Goal: Download file/media

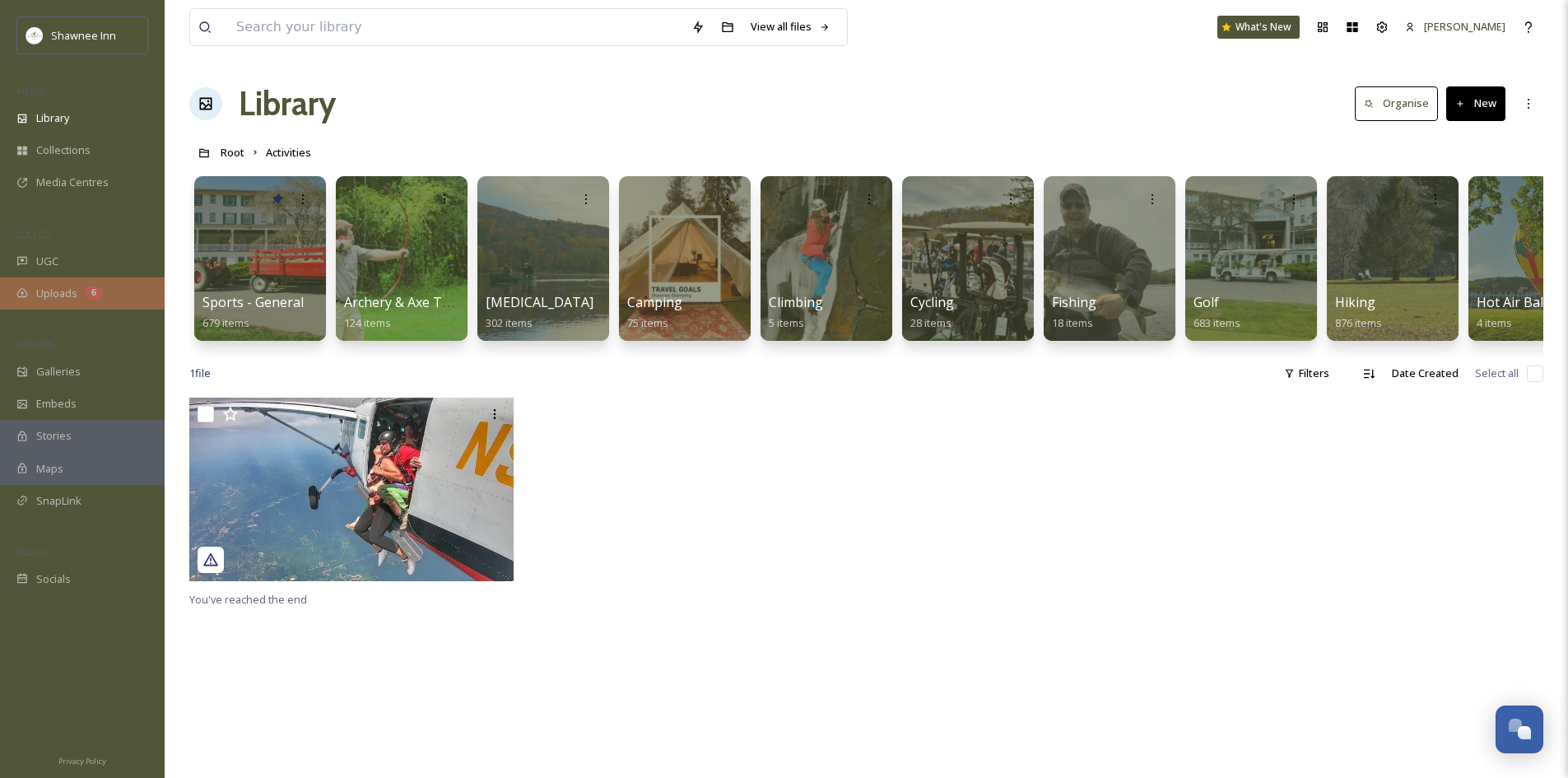
click at [80, 306] on div "Uploads 6" at bounding box center [82, 293] width 165 height 32
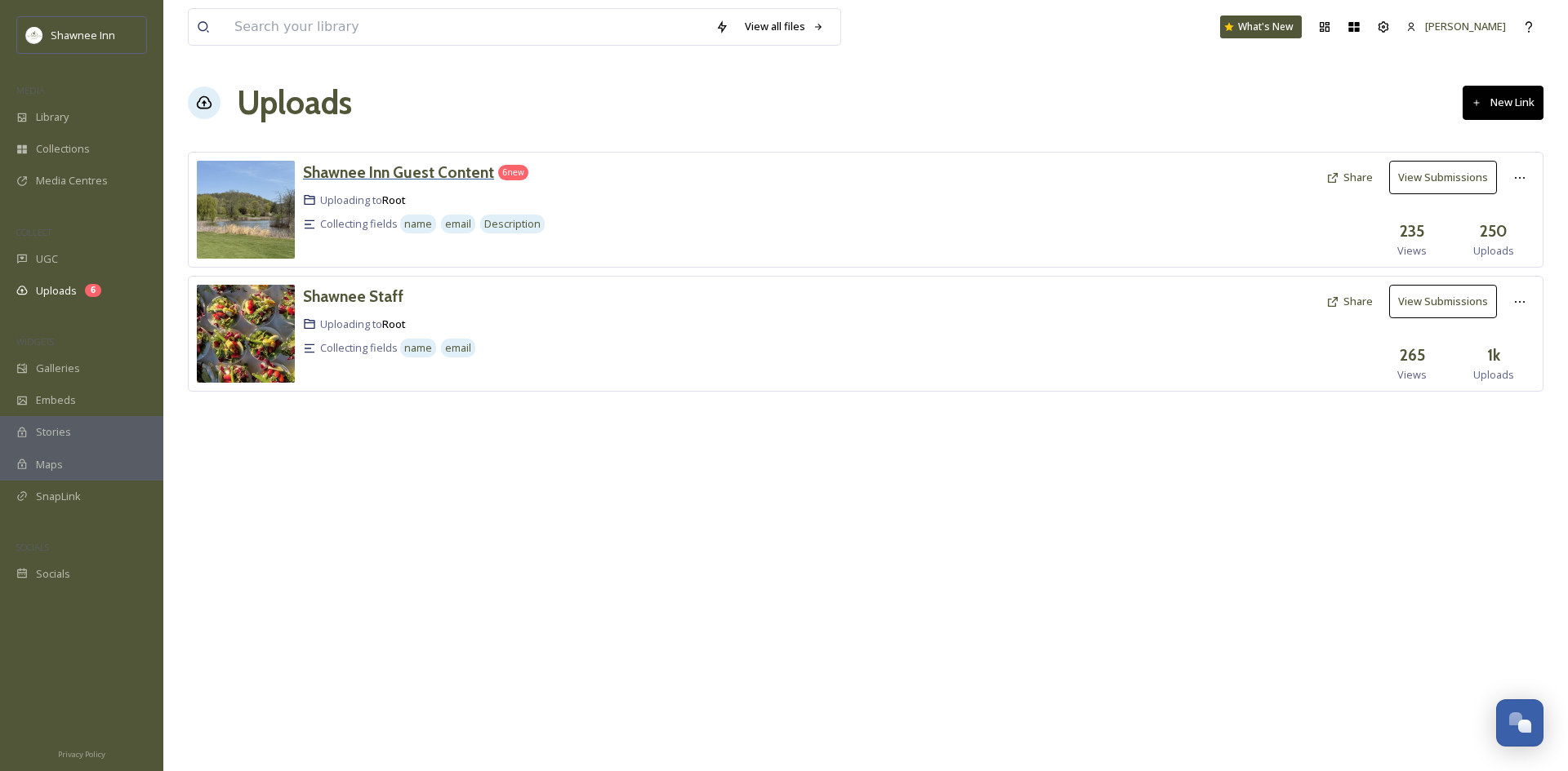
click at [410, 171] on h3 "Shawnee Inn Guest Content" at bounding box center [398, 172] width 191 height 19
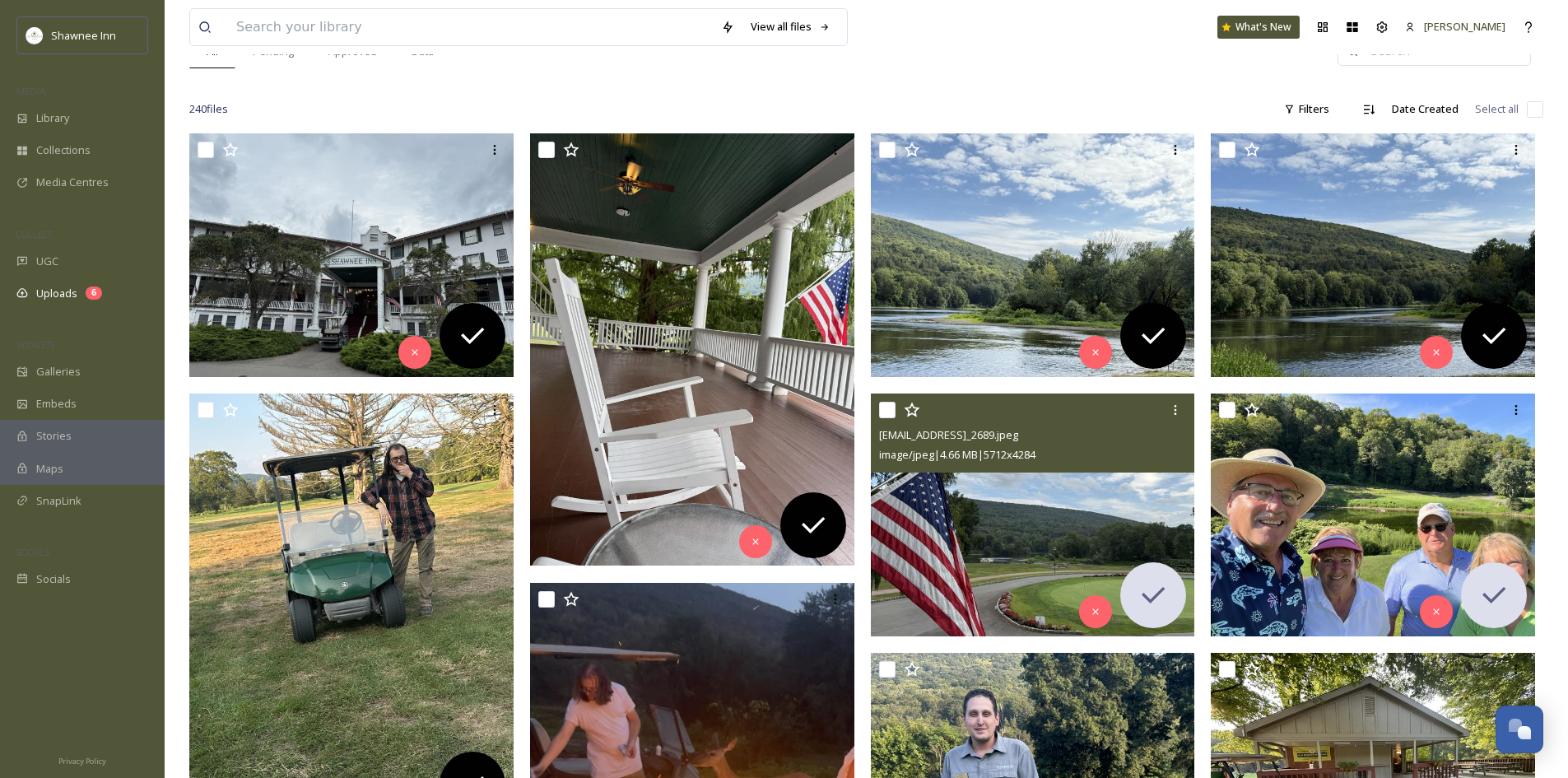
scroll to position [165, 0]
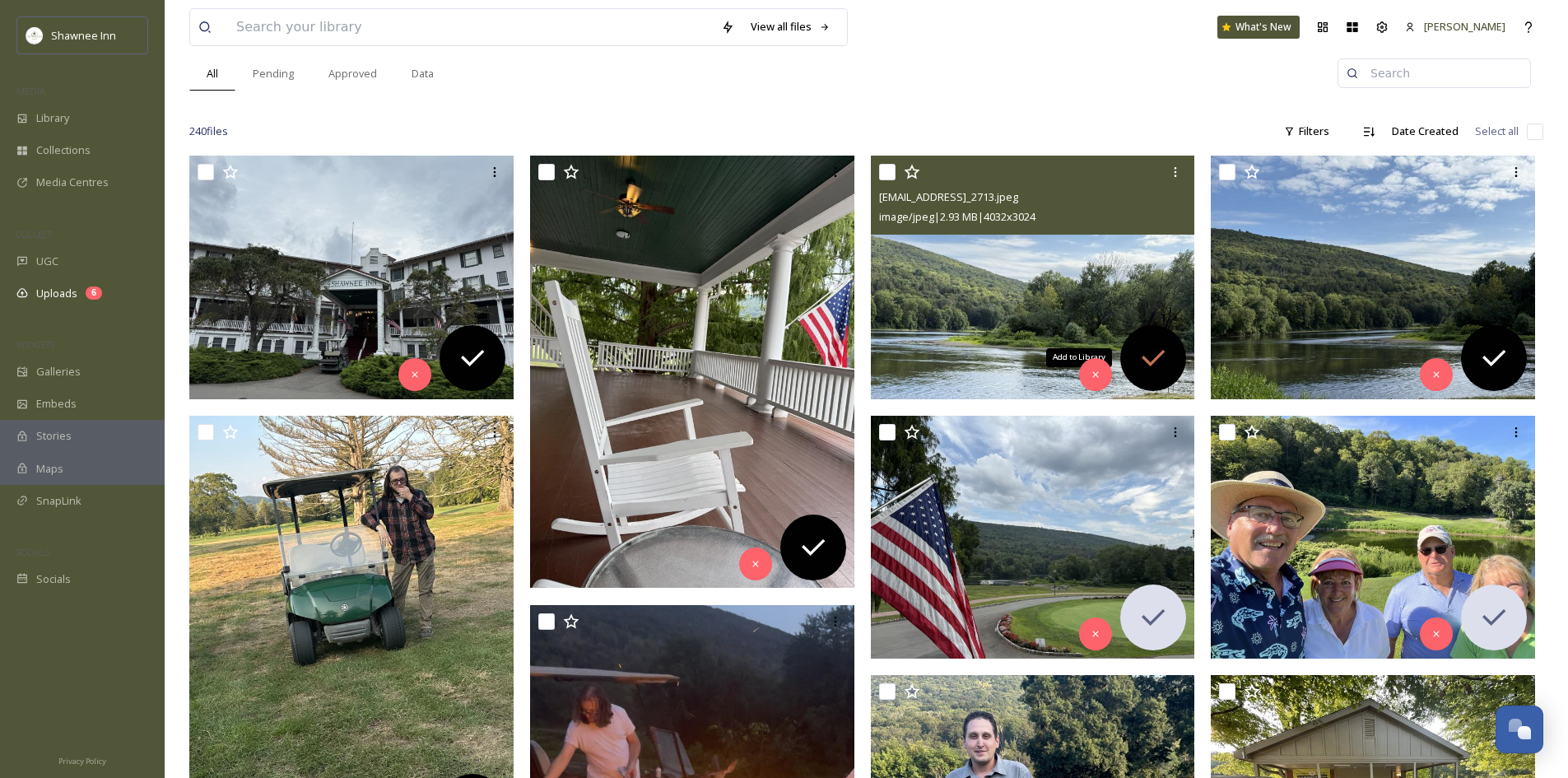
click at [1167, 350] on icon at bounding box center [1154, 359] width 33 height 33
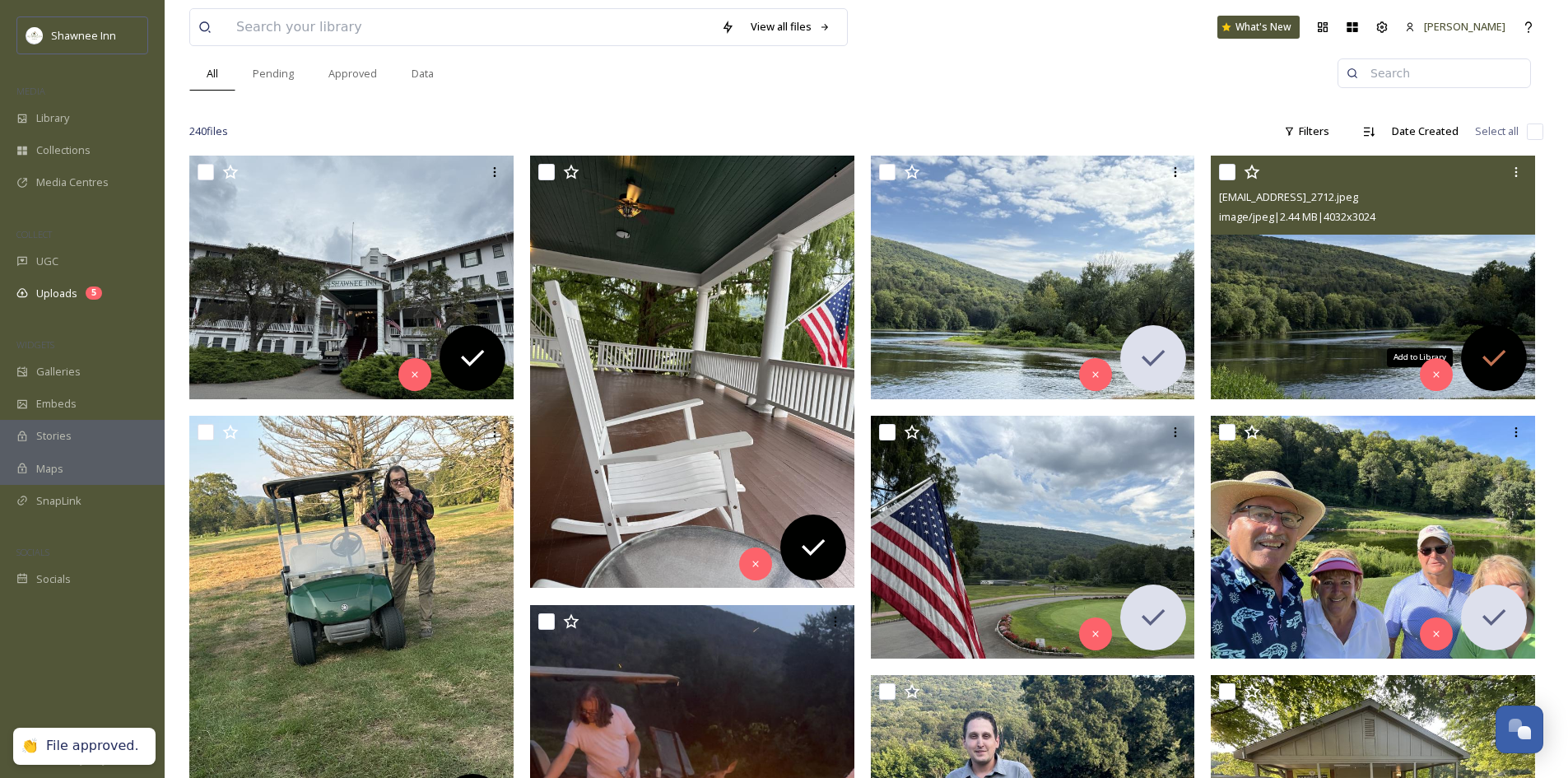
click at [1508, 365] on icon at bounding box center [1495, 359] width 33 height 33
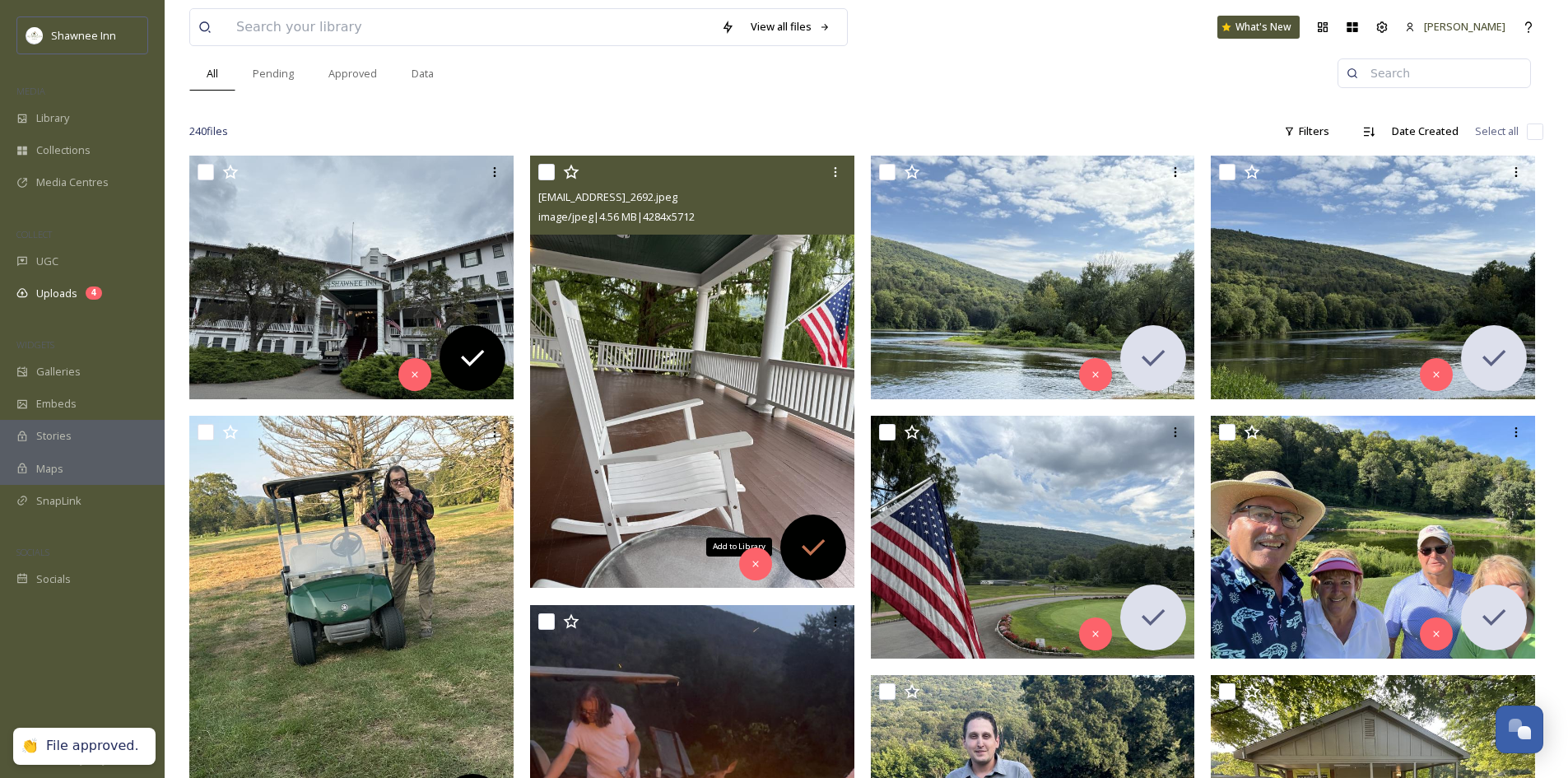
click at [815, 539] on icon at bounding box center [814, 548] width 33 height 33
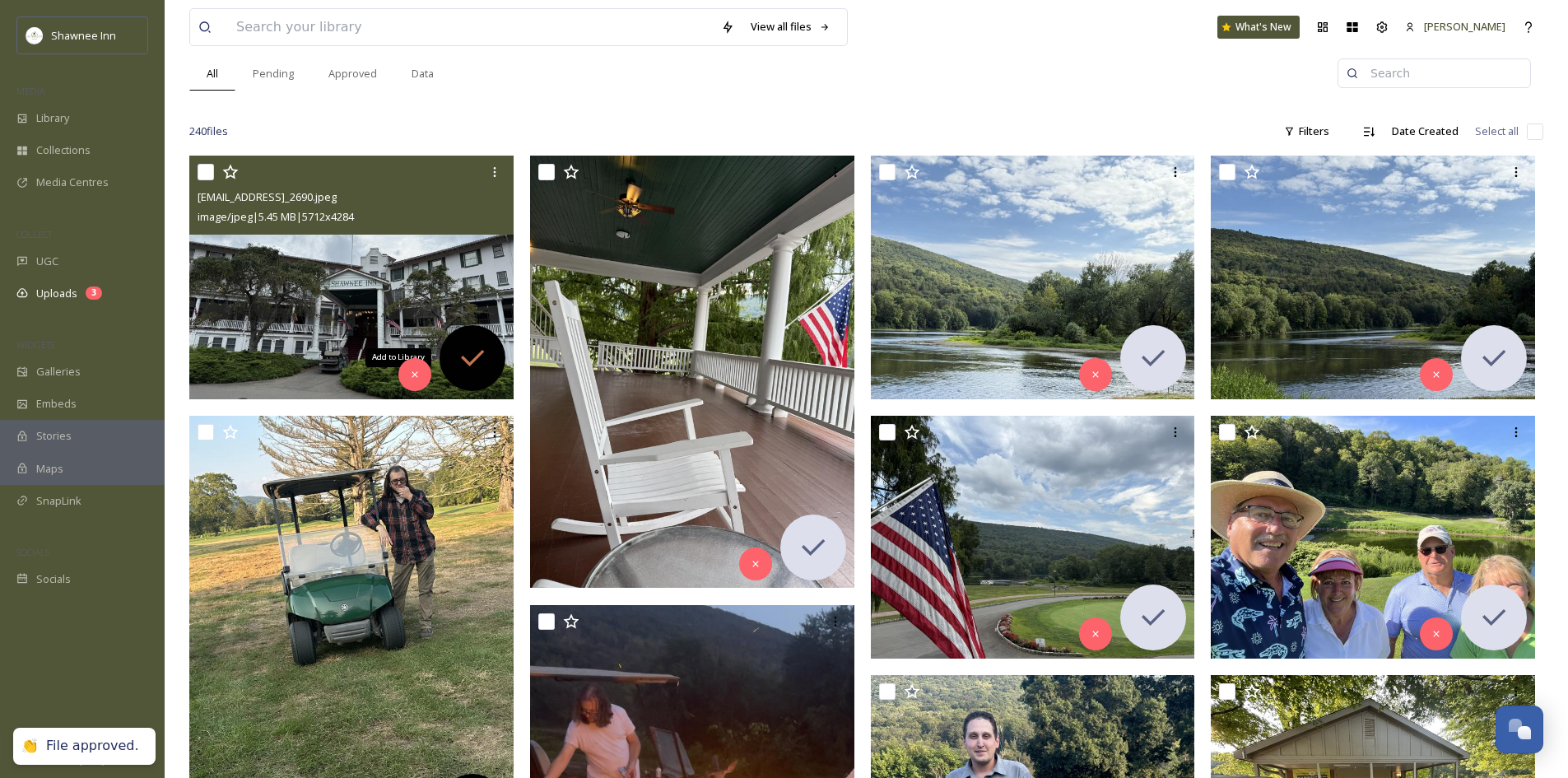
click at [478, 383] on div "Add to Library" at bounding box center [472, 358] width 65 height 65
click at [356, 301] on img at bounding box center [352, 277] width 324 height 243
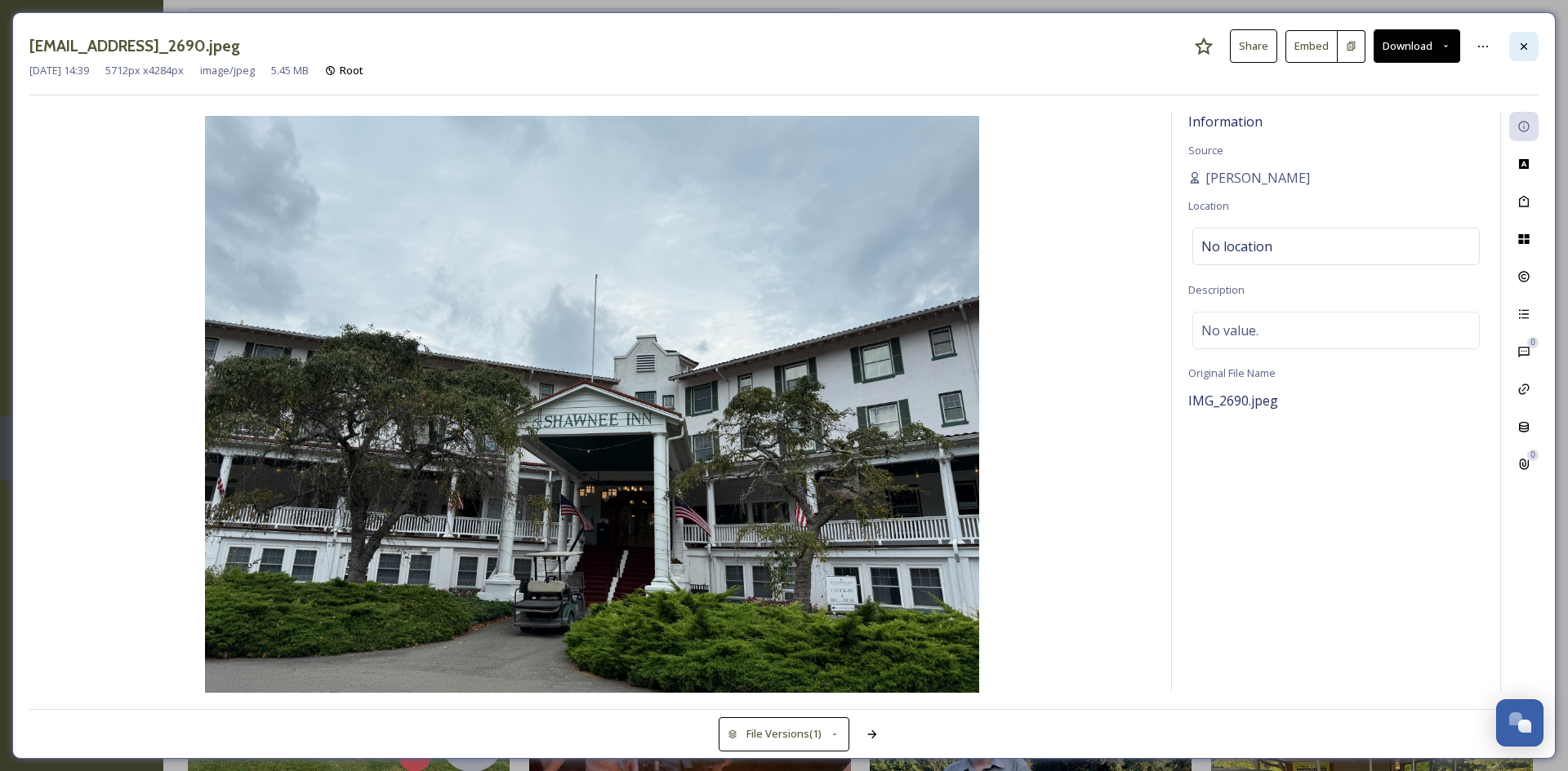
click at [1529, 49] on icon at bounding box center [1523, 46] width 13 height 13
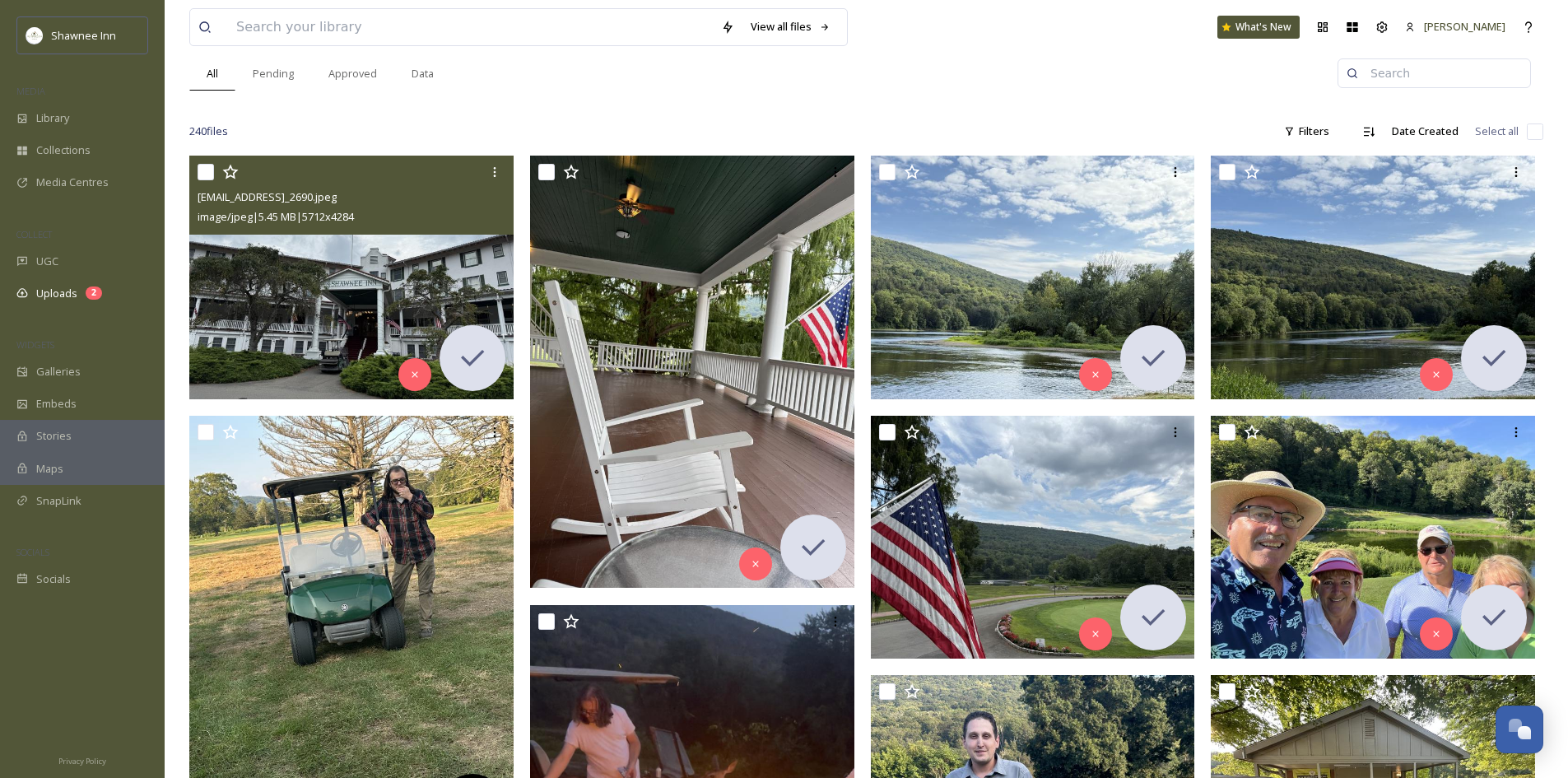
click at [363, 270] on img at bounding box center [352, 277] width 324 height 243
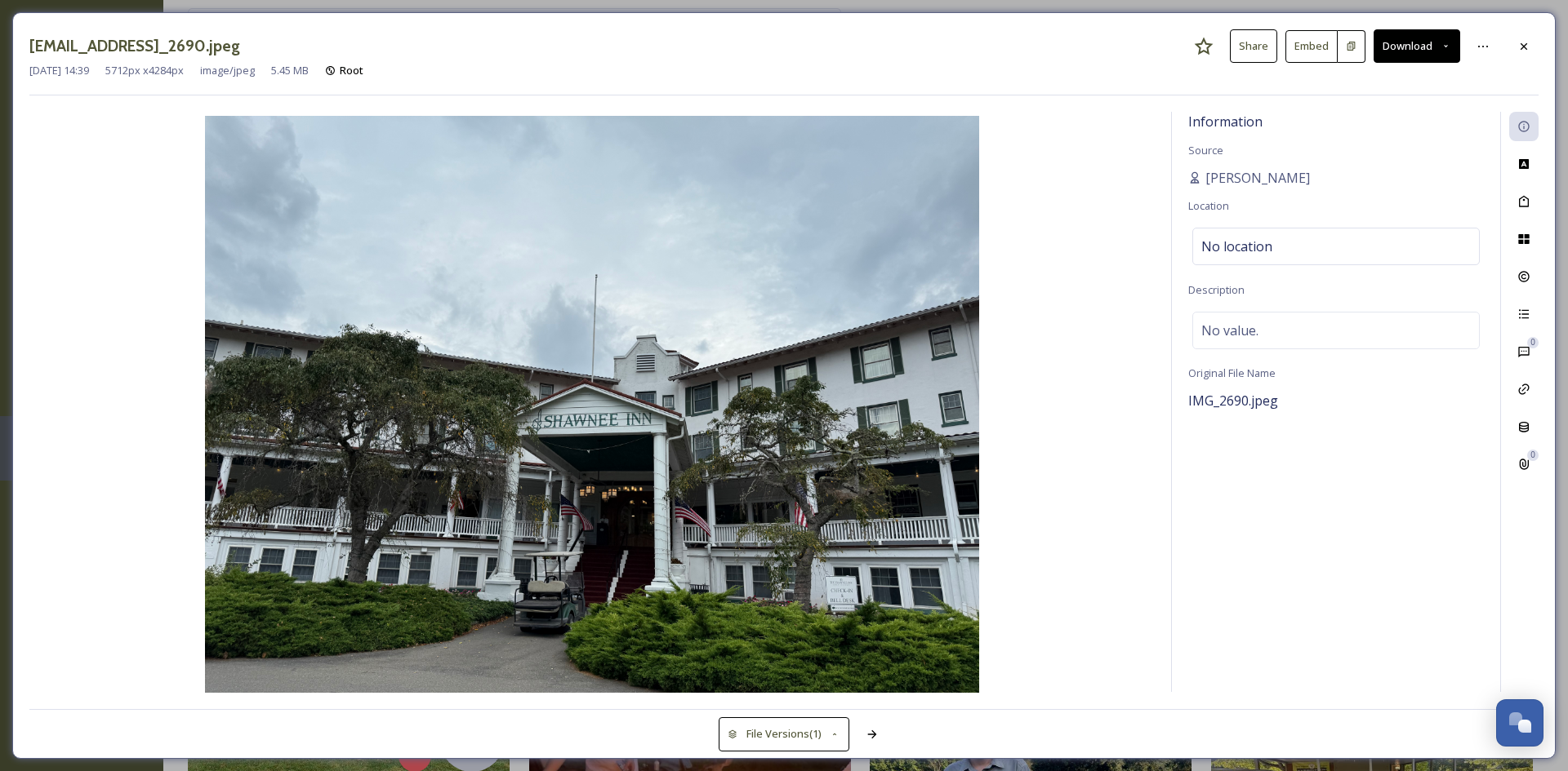
click at [1535, 51] on div at bounding box center [1523, 46] width 29 height 29
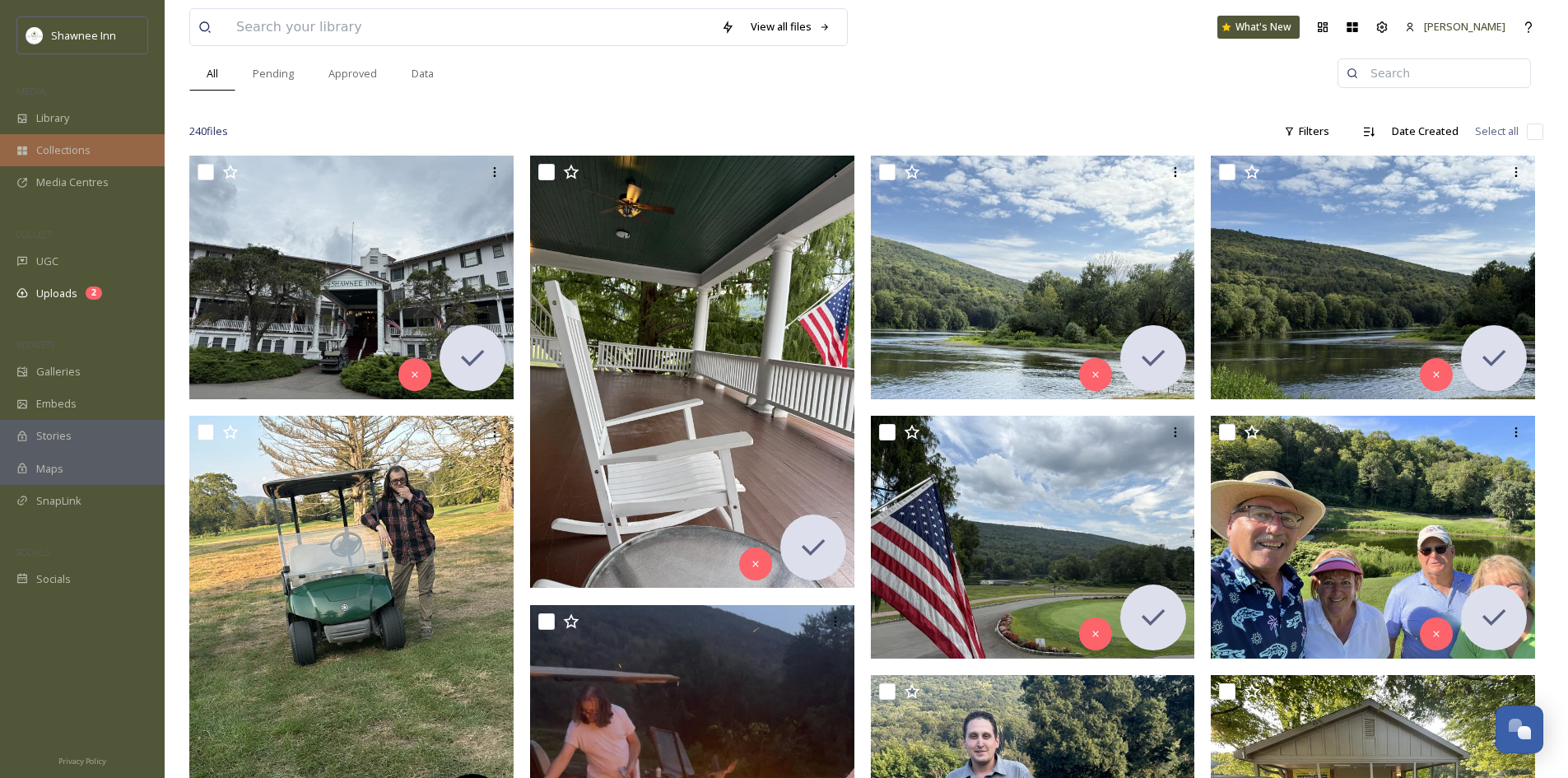
click at [61, 150] on span "Collections" at bounding box center [64, 151] width 55 height 16
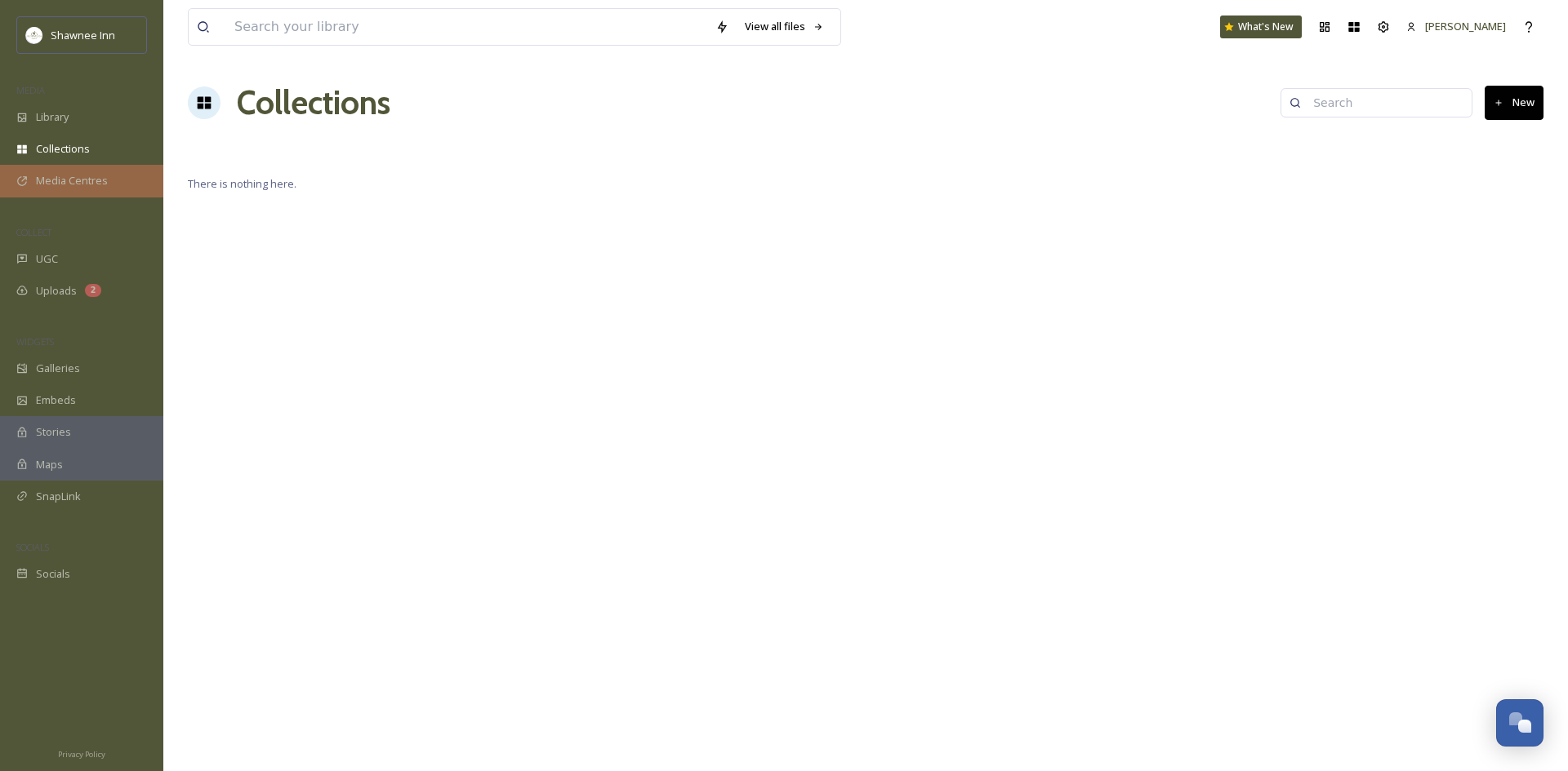
click at [54, 181] on span "Media Centres" at bounding box center [72, 181] width 72 height 15
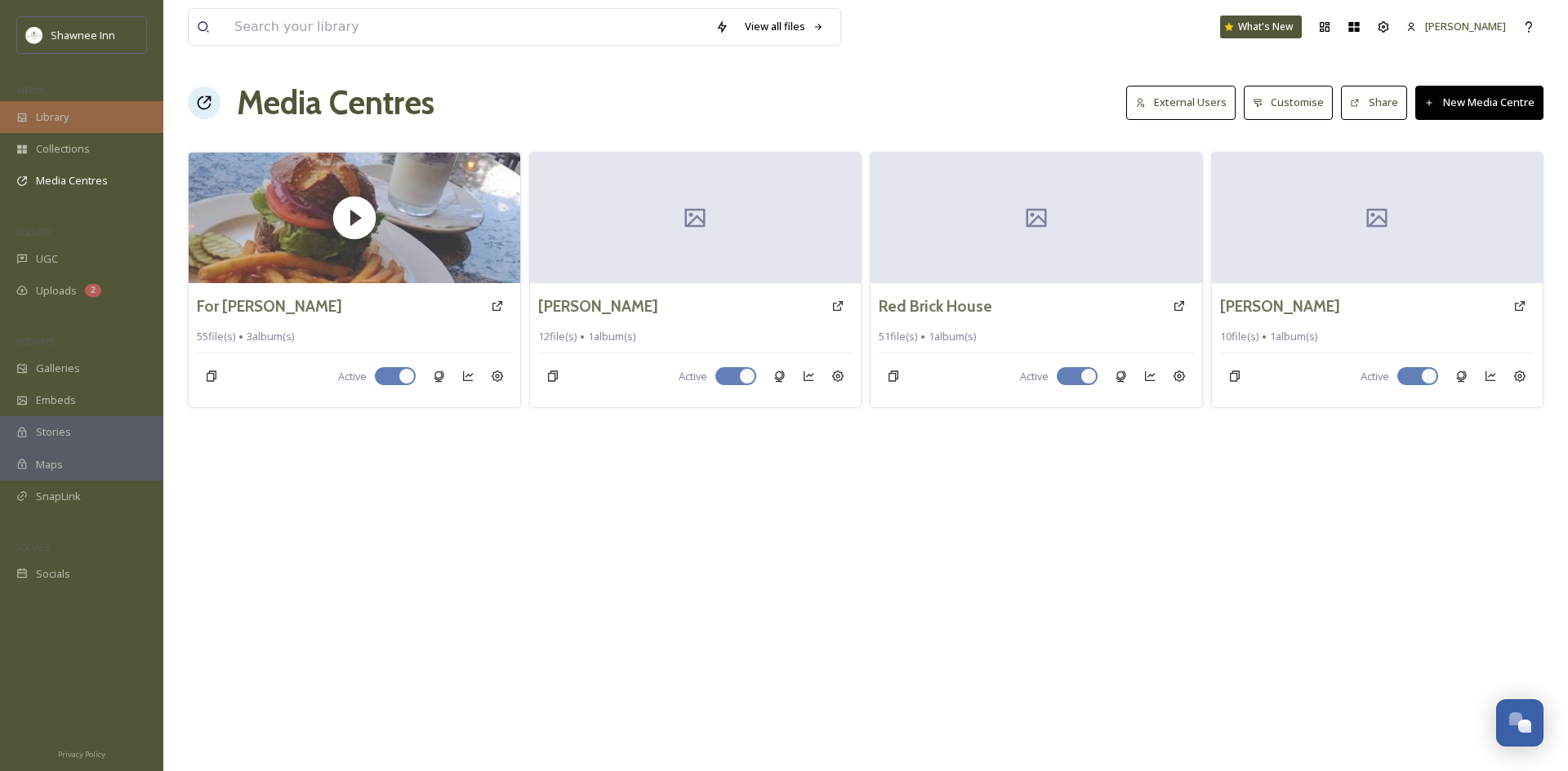
click at [51, 113] on span "Library" at bounding box center [52, 117] width 33 height 15
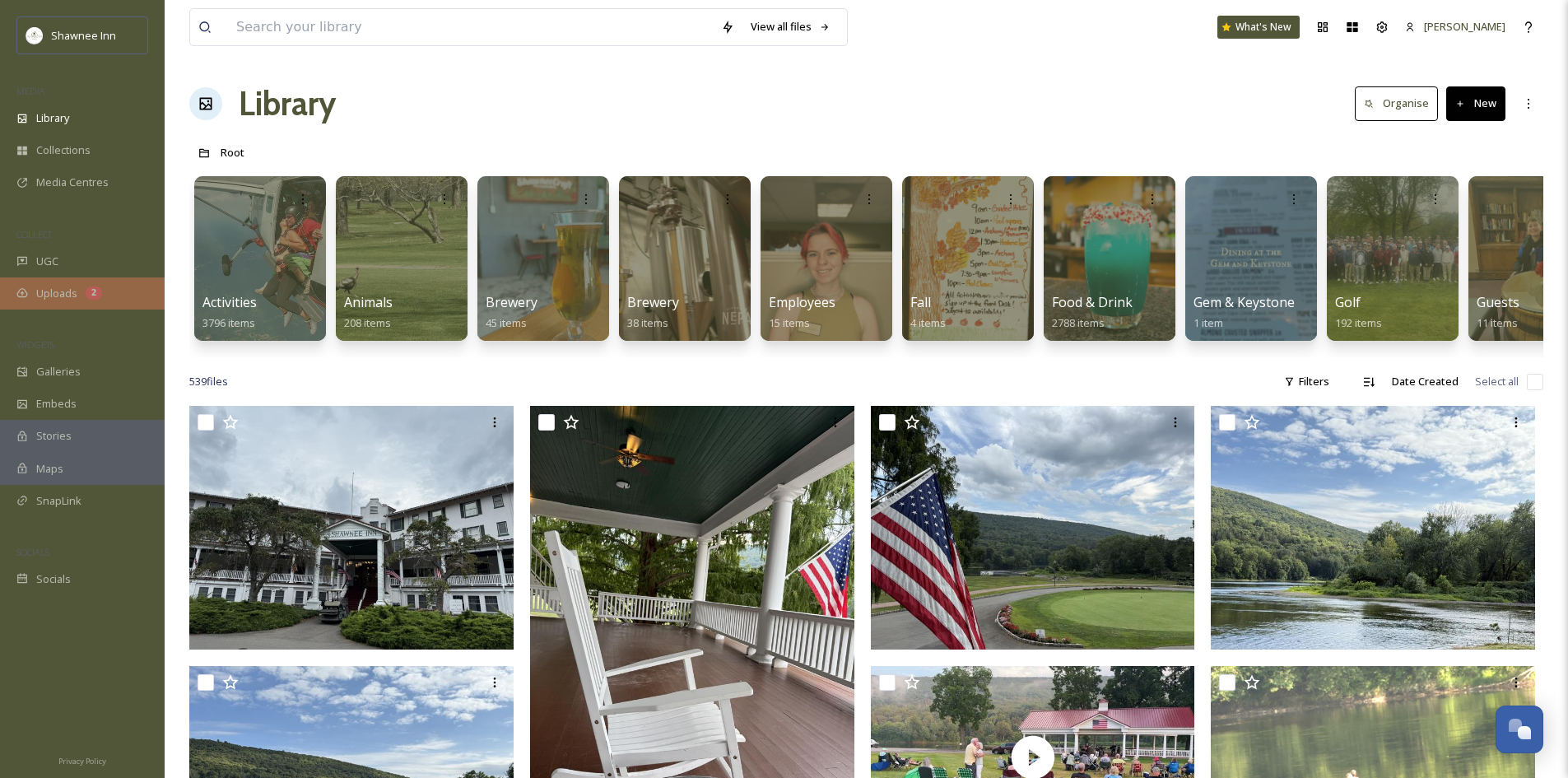
click at [37, 280] on div "Uploads 2" at bounding box center [82, 293] width 165 height 32
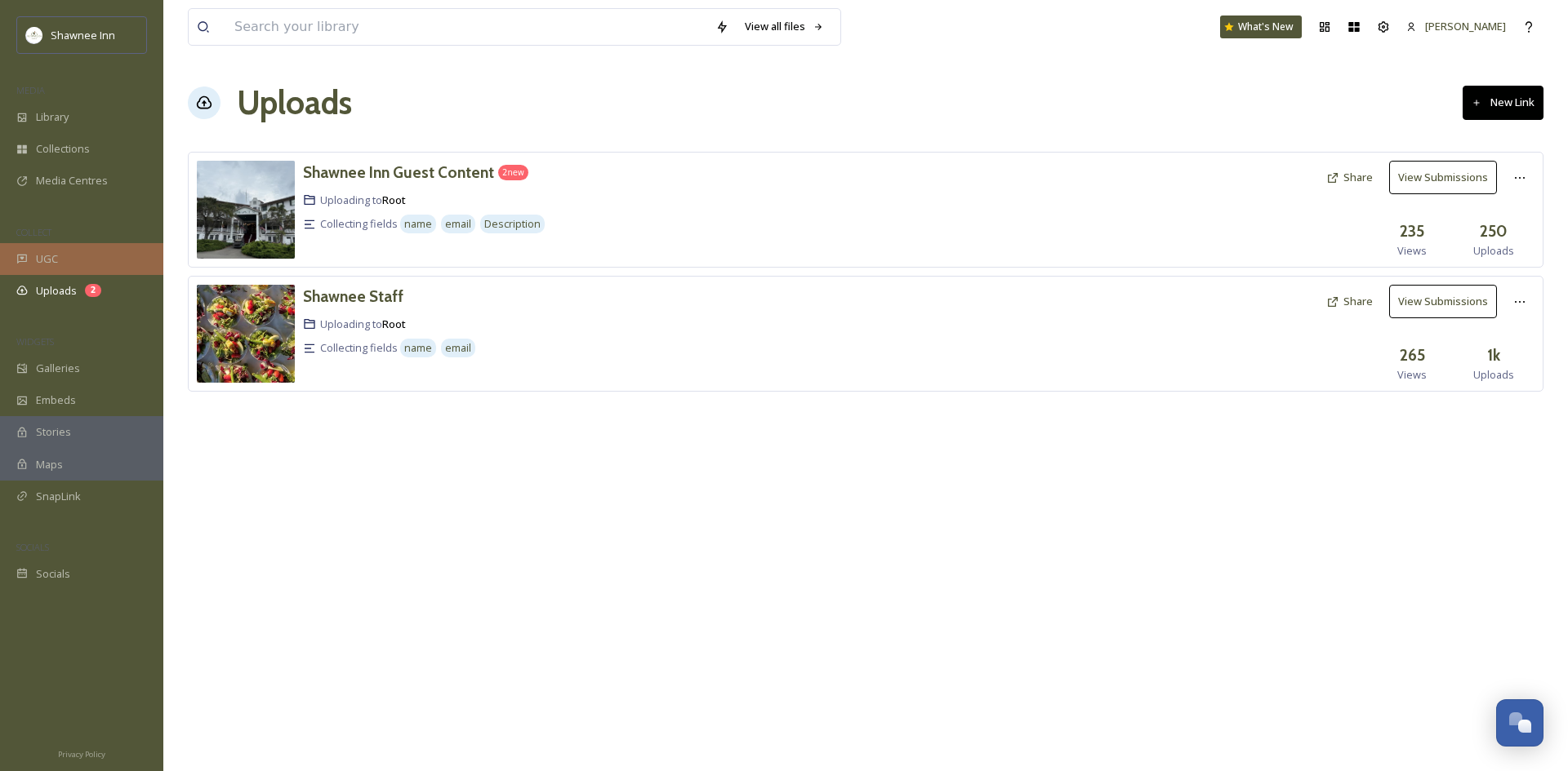
click at [47, 262] on span "UGC" at bounding box center [47, 260] width 22 height 15
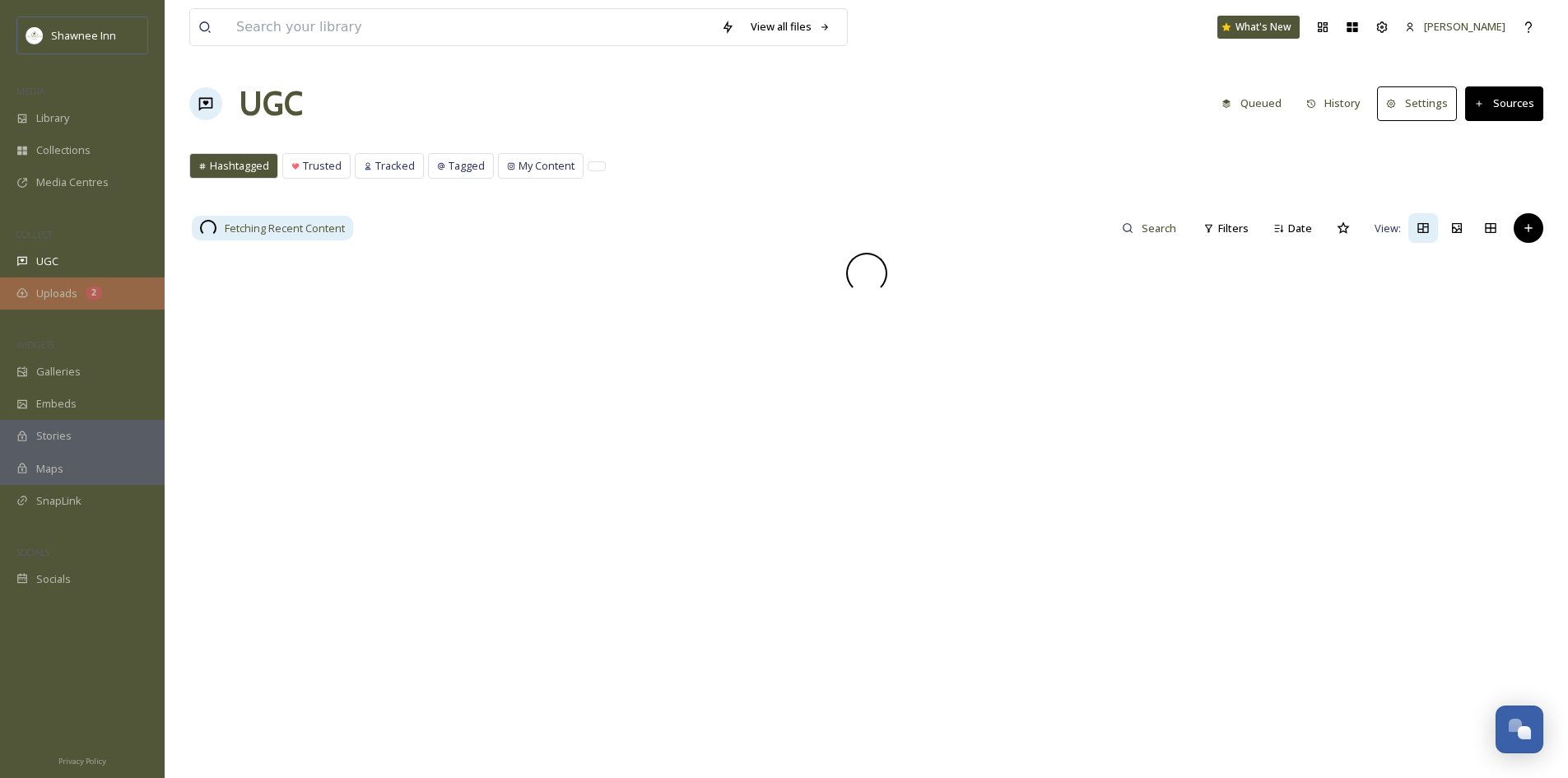
click at [56, 306] on div "Uploads 2" at bounding box center [82, 293] width 165 height 32
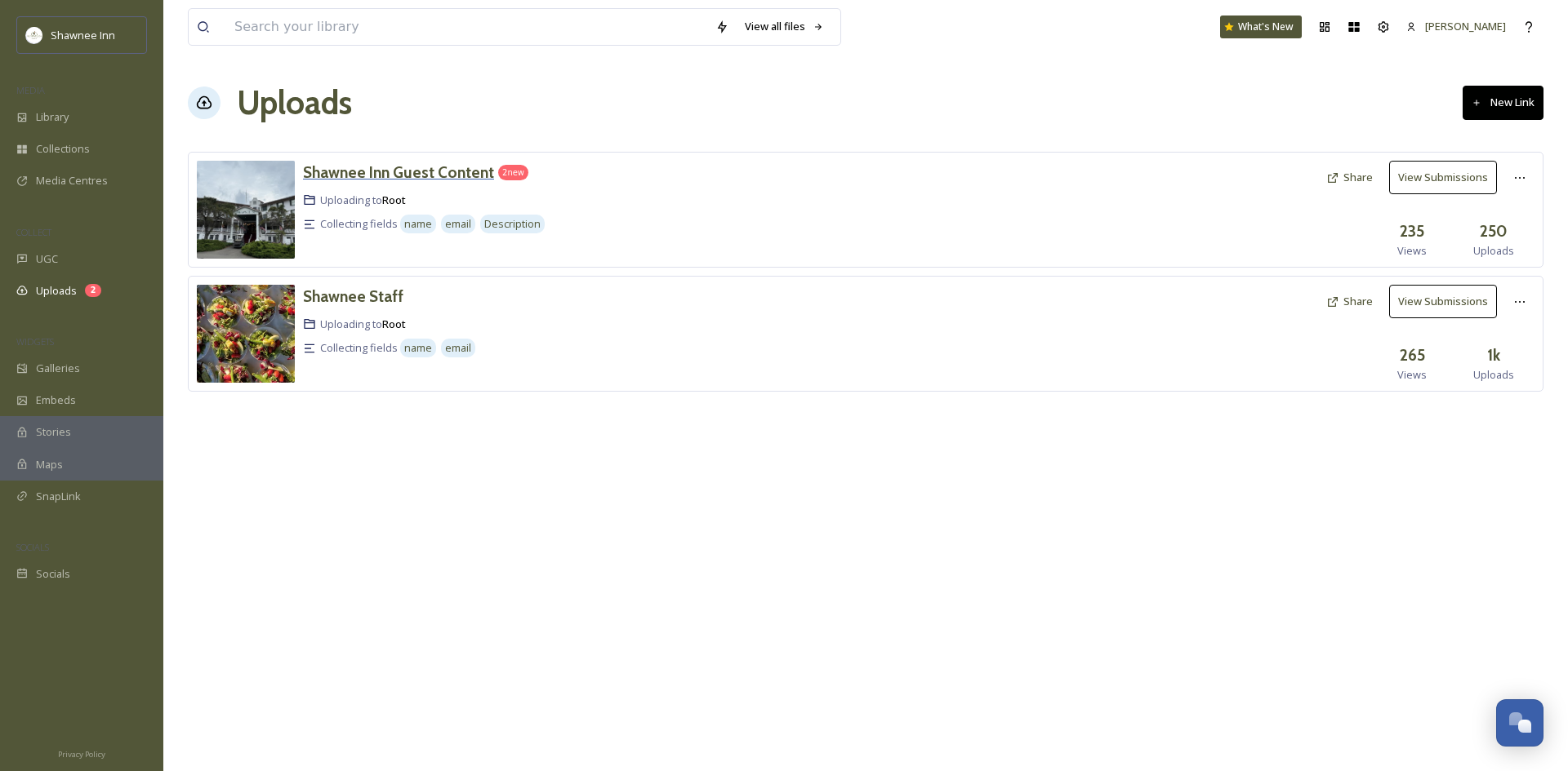
click at [328, 173] on h3 "Shawnee Inn Guest Content" at bounding box center [398, 172] width 191 height 19
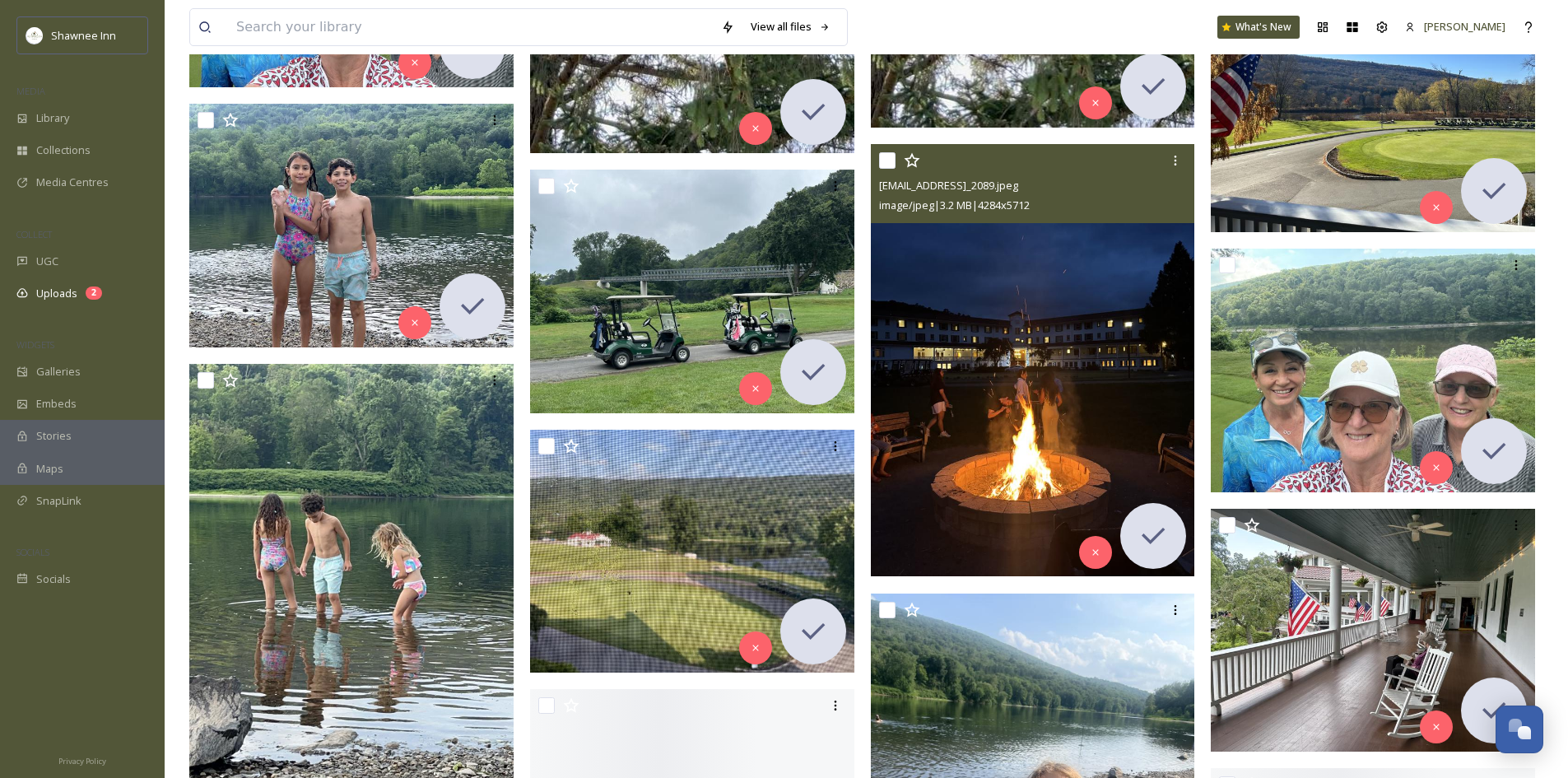
scroll to position [6177, 0]
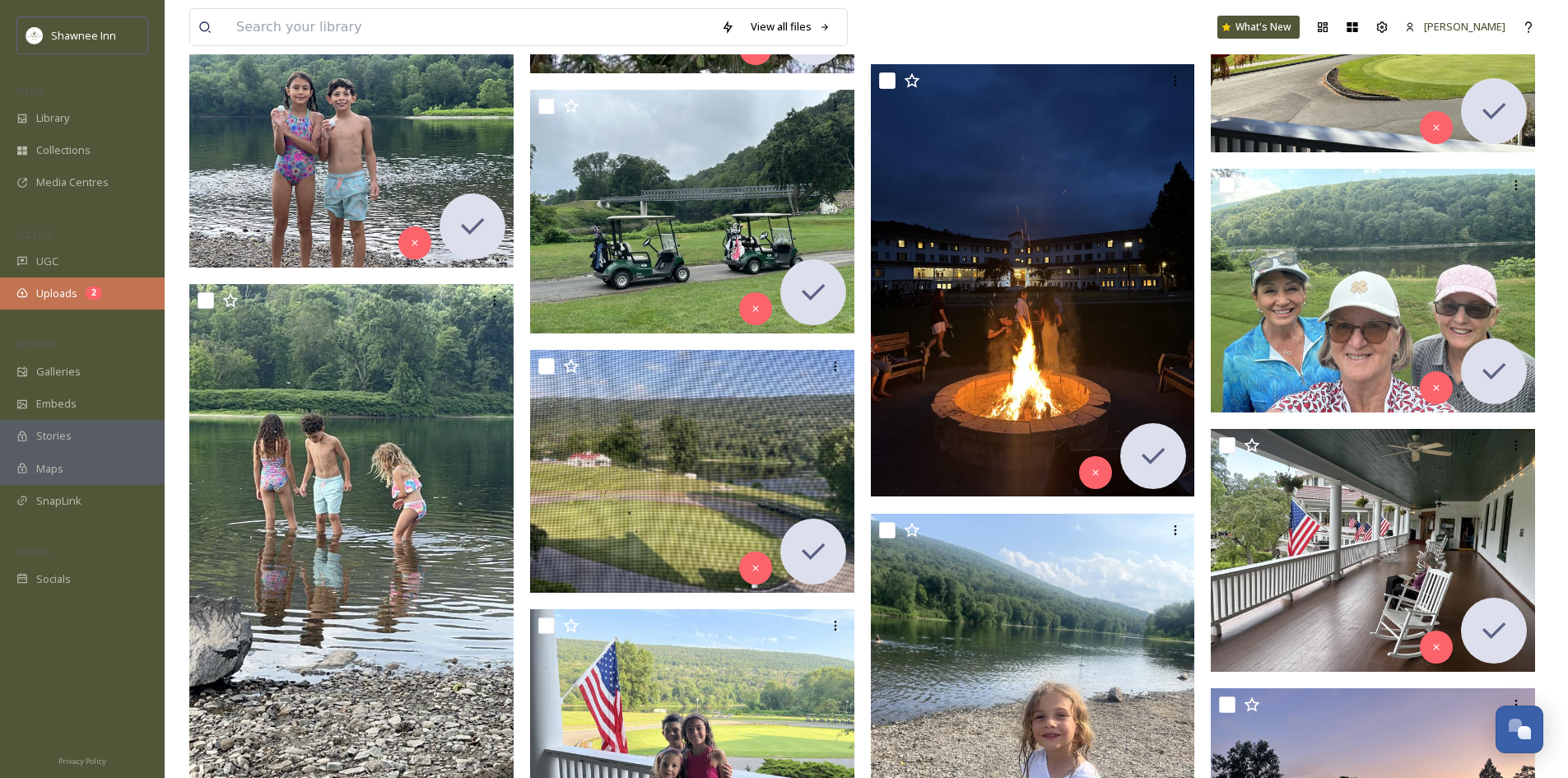
click at [108, 298] on div "Uploads 2" at bounding box center [82, 293] width 165 height 32
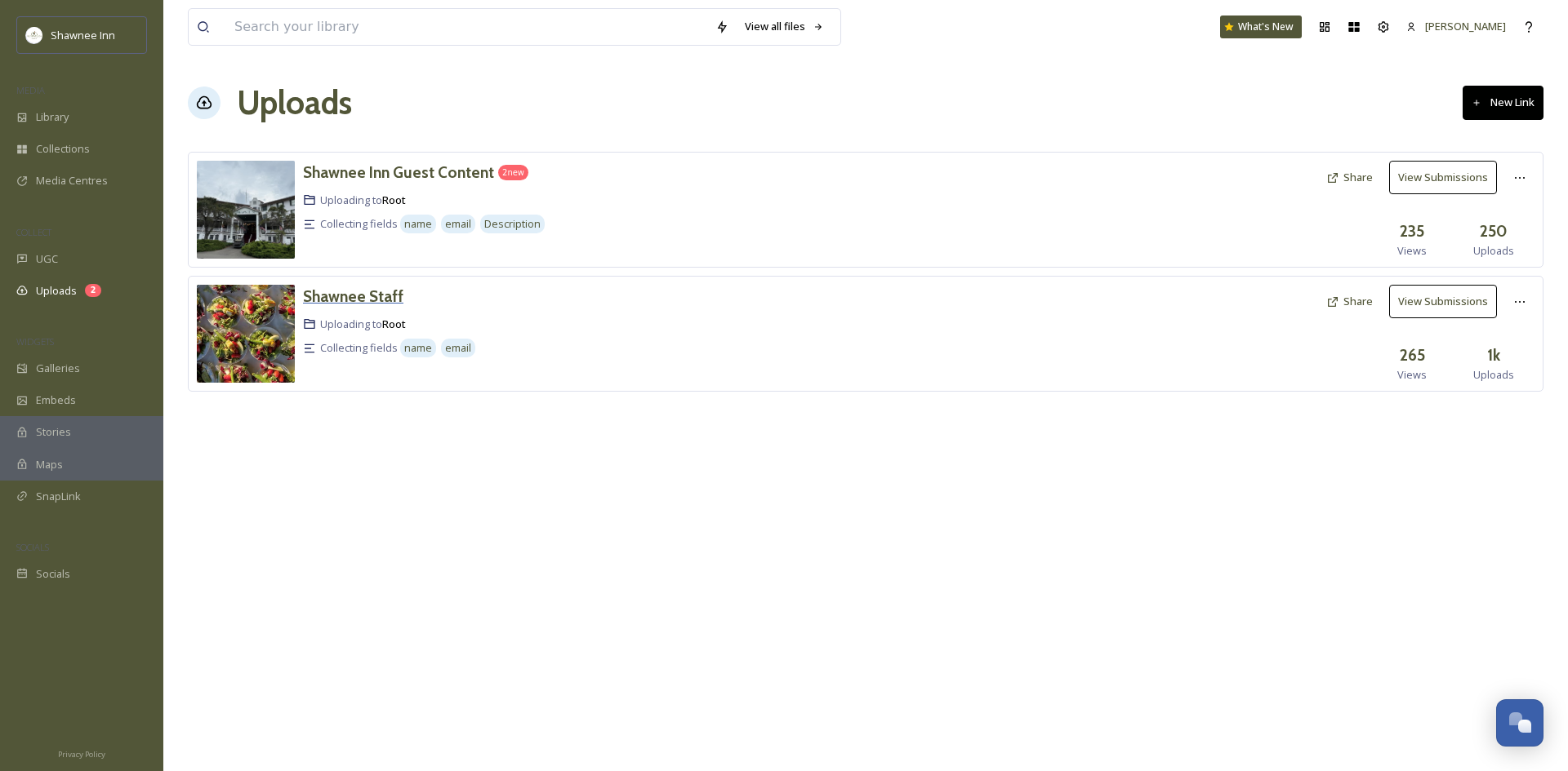
click at [340, 308] on div "Shawnee Staff" at bounding box center [354, 296] width 101 height 23
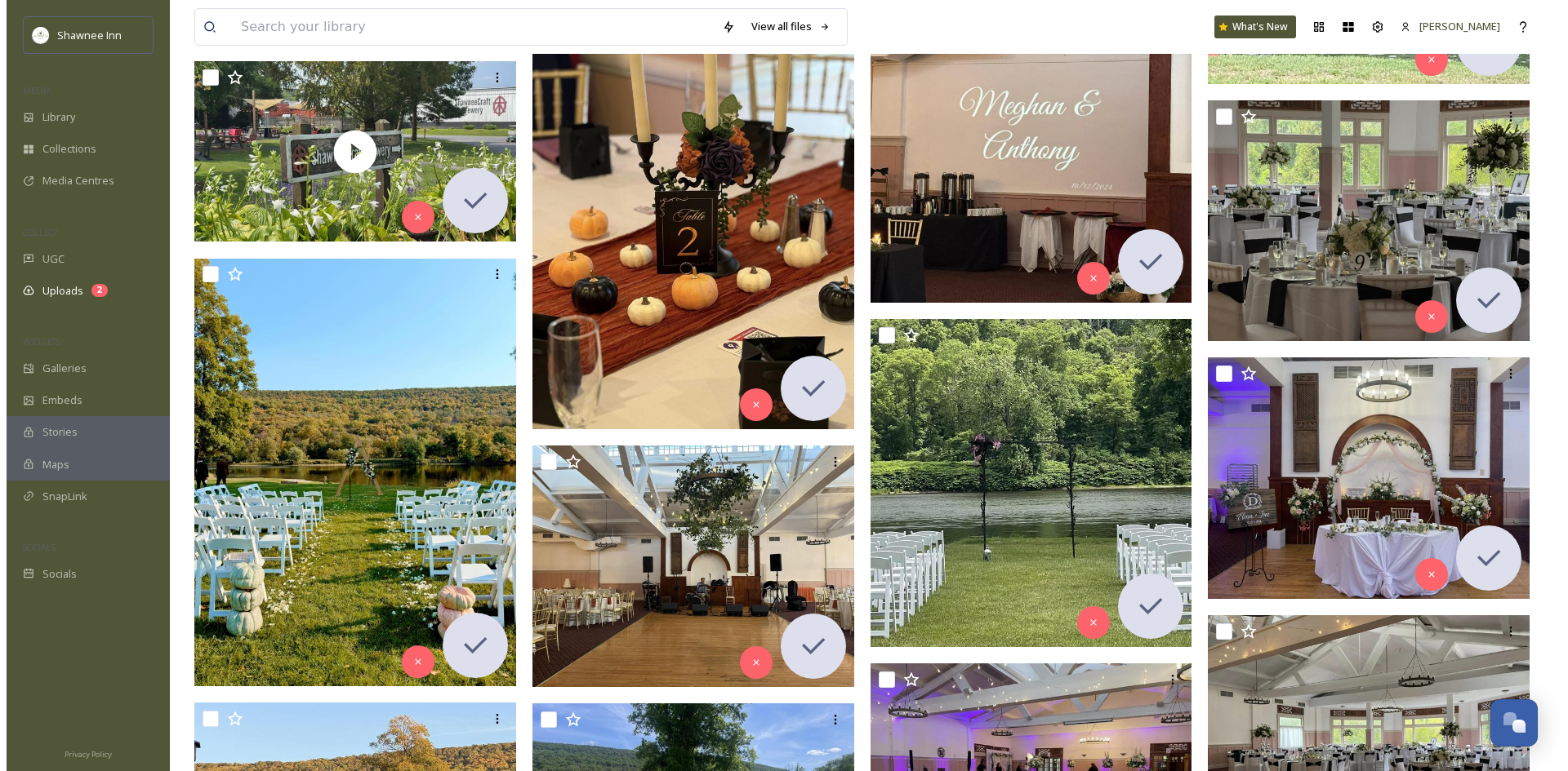
scroll to position [8617, 0]
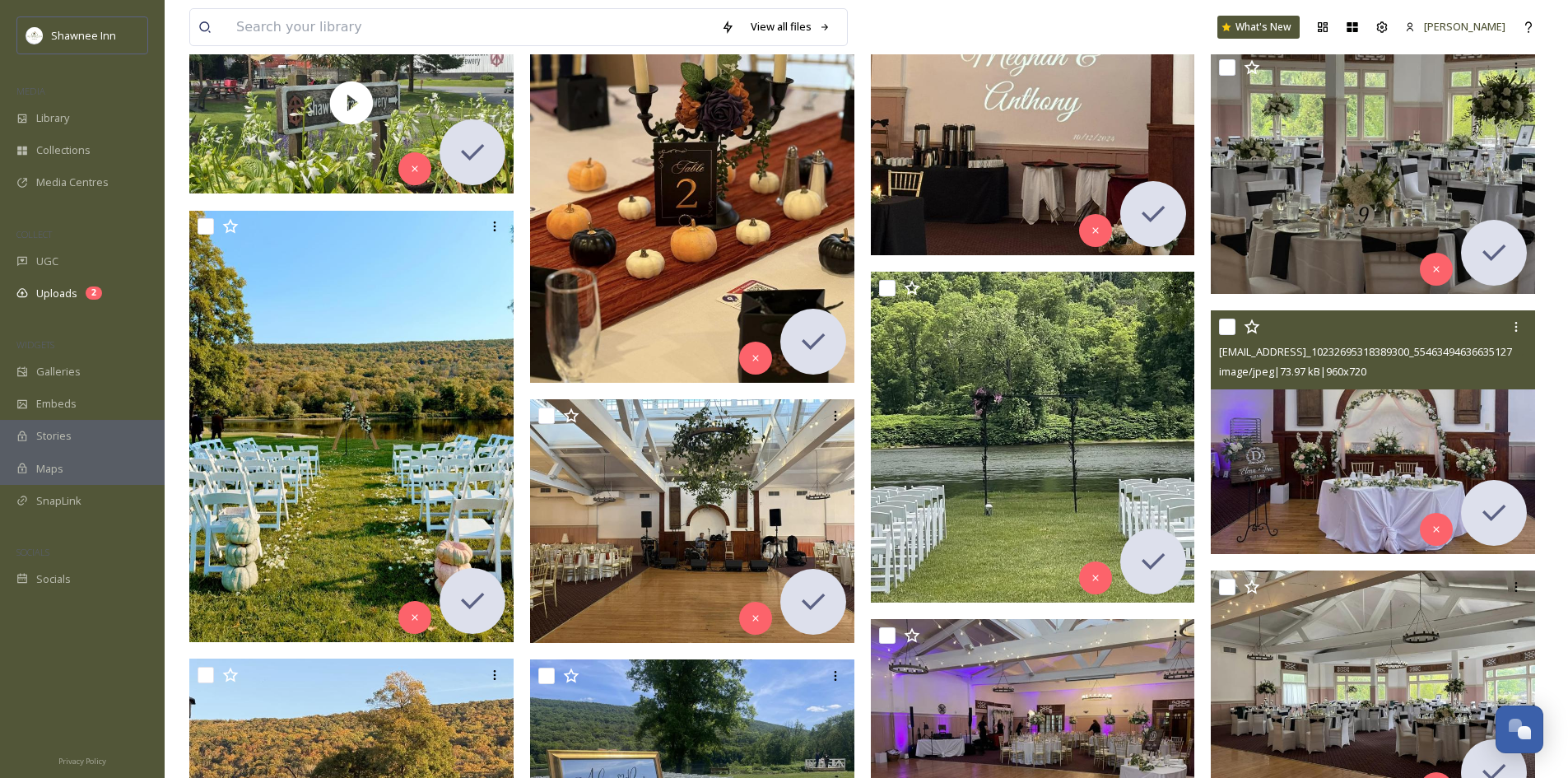
click at [1353, 494] on img at bounding box center [1374, 432] width 324 height 243
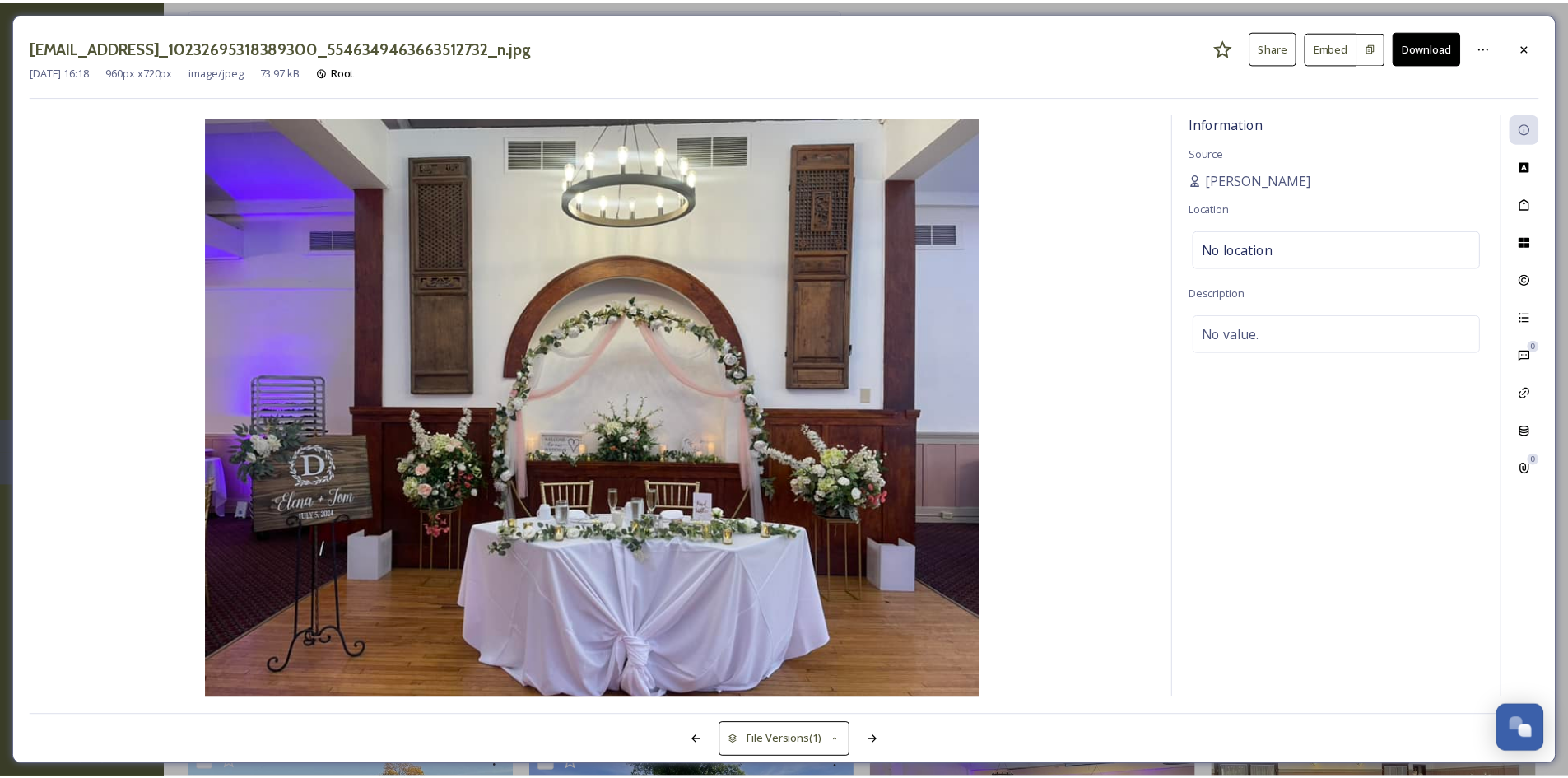
scroll to position [8776, 0]
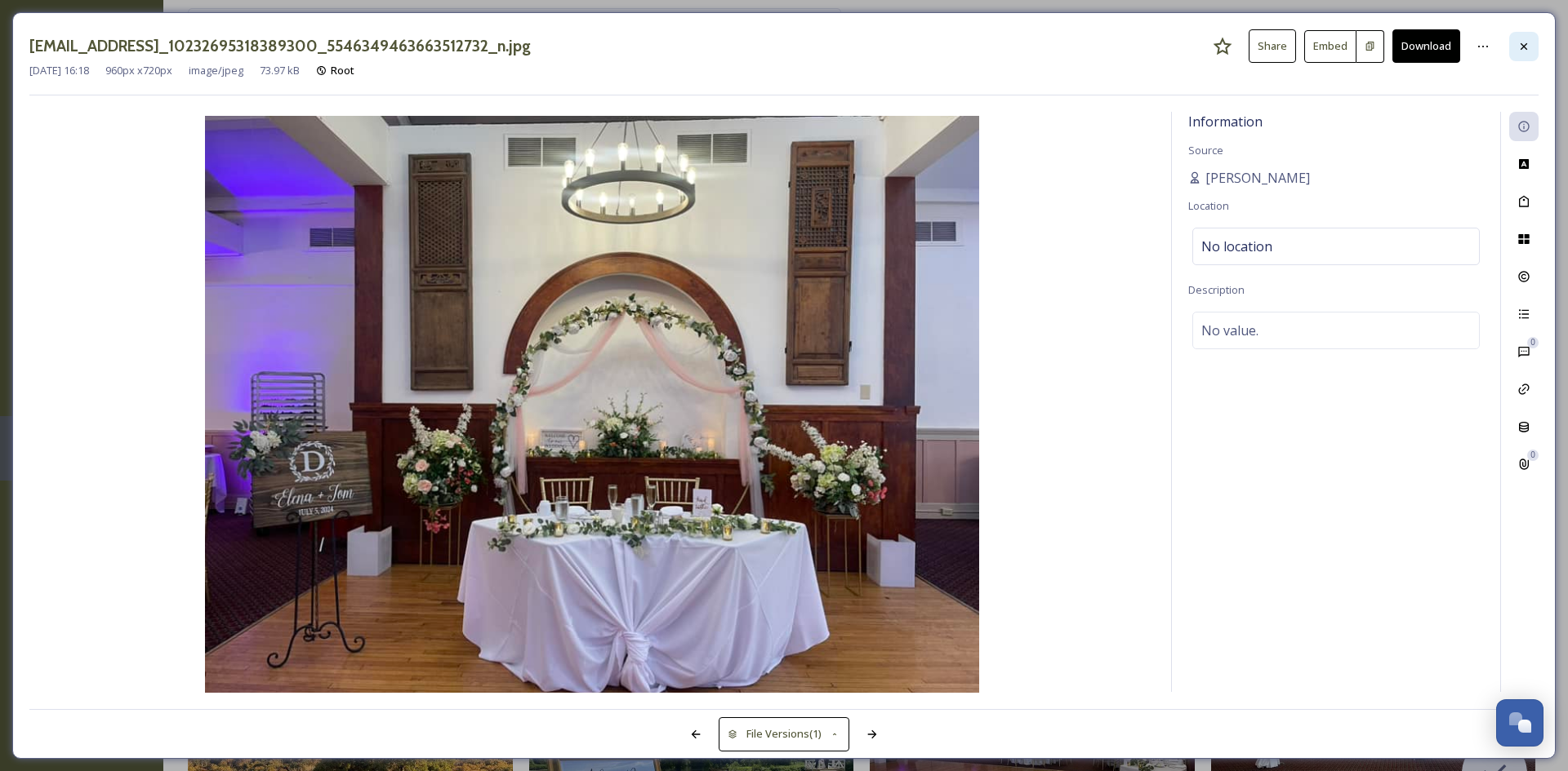
click at [1525, 44] on icon at bounding box center [1523, 46] width 13 height 13
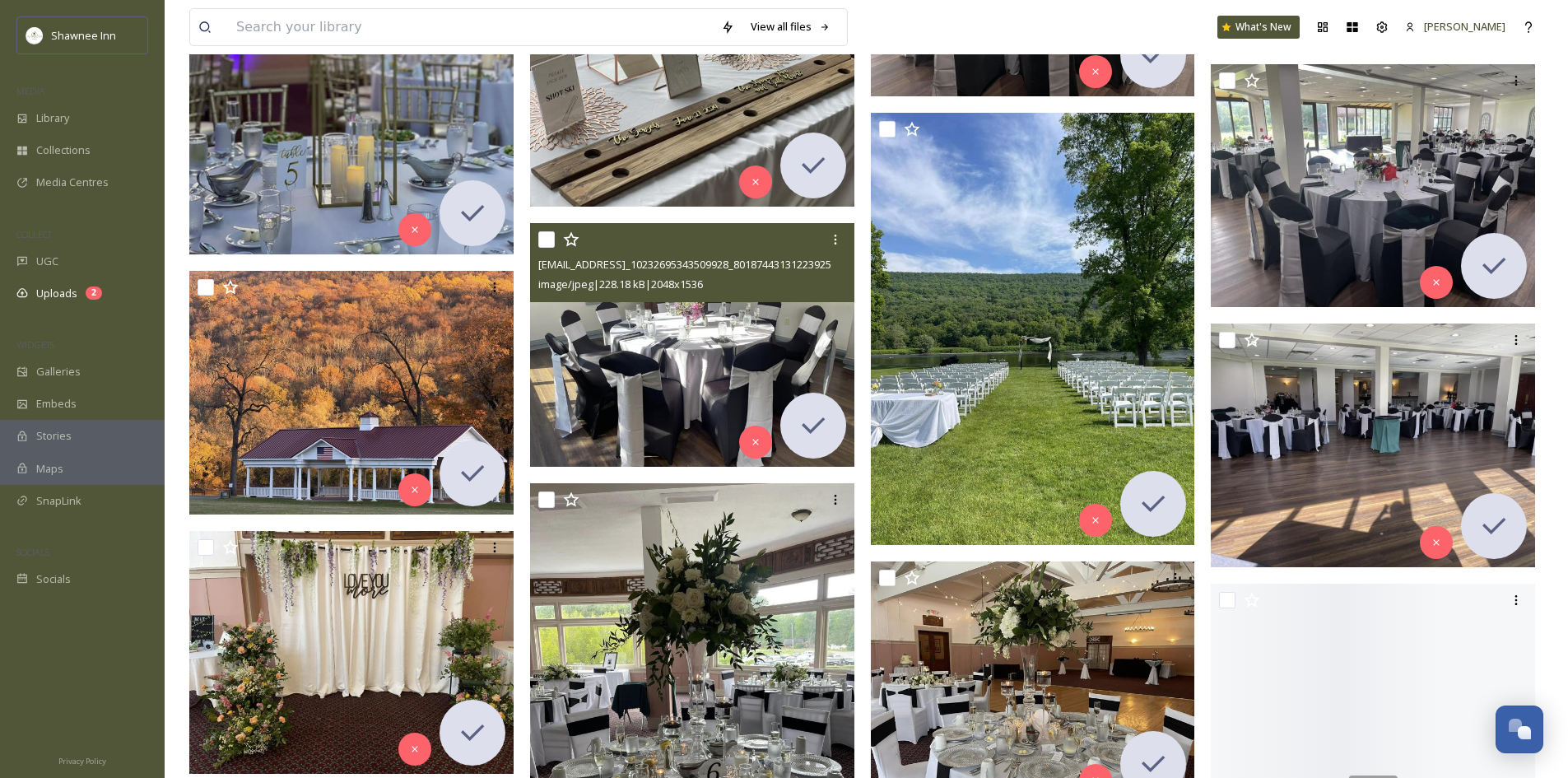
scroll to position [11412, 0]
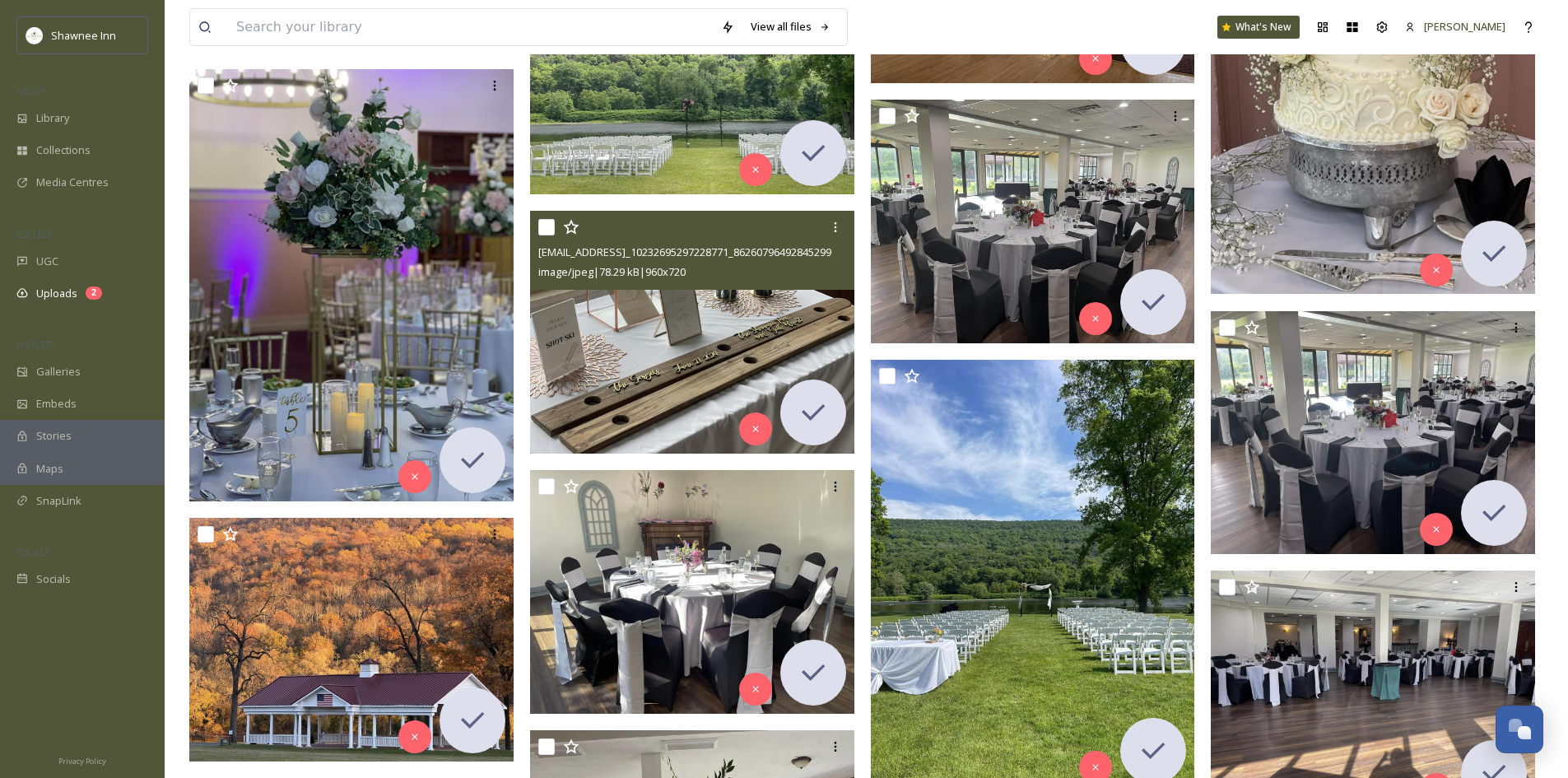
click at [797, 310] on img at bounding box center [693, 332] width 324 height 243
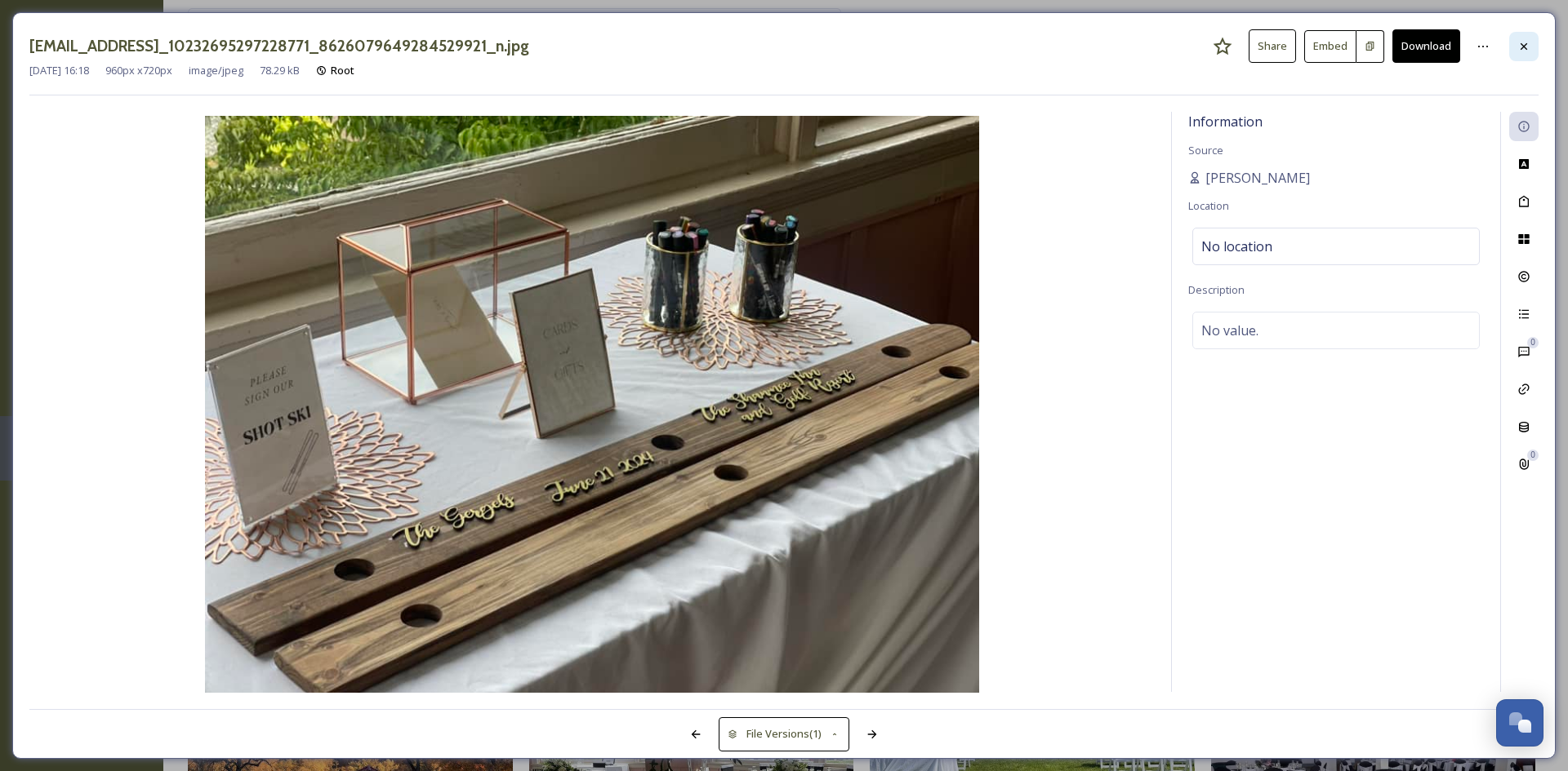
click at [1514, 40] on div at bounding box center [1523, 46] width 29 height 29
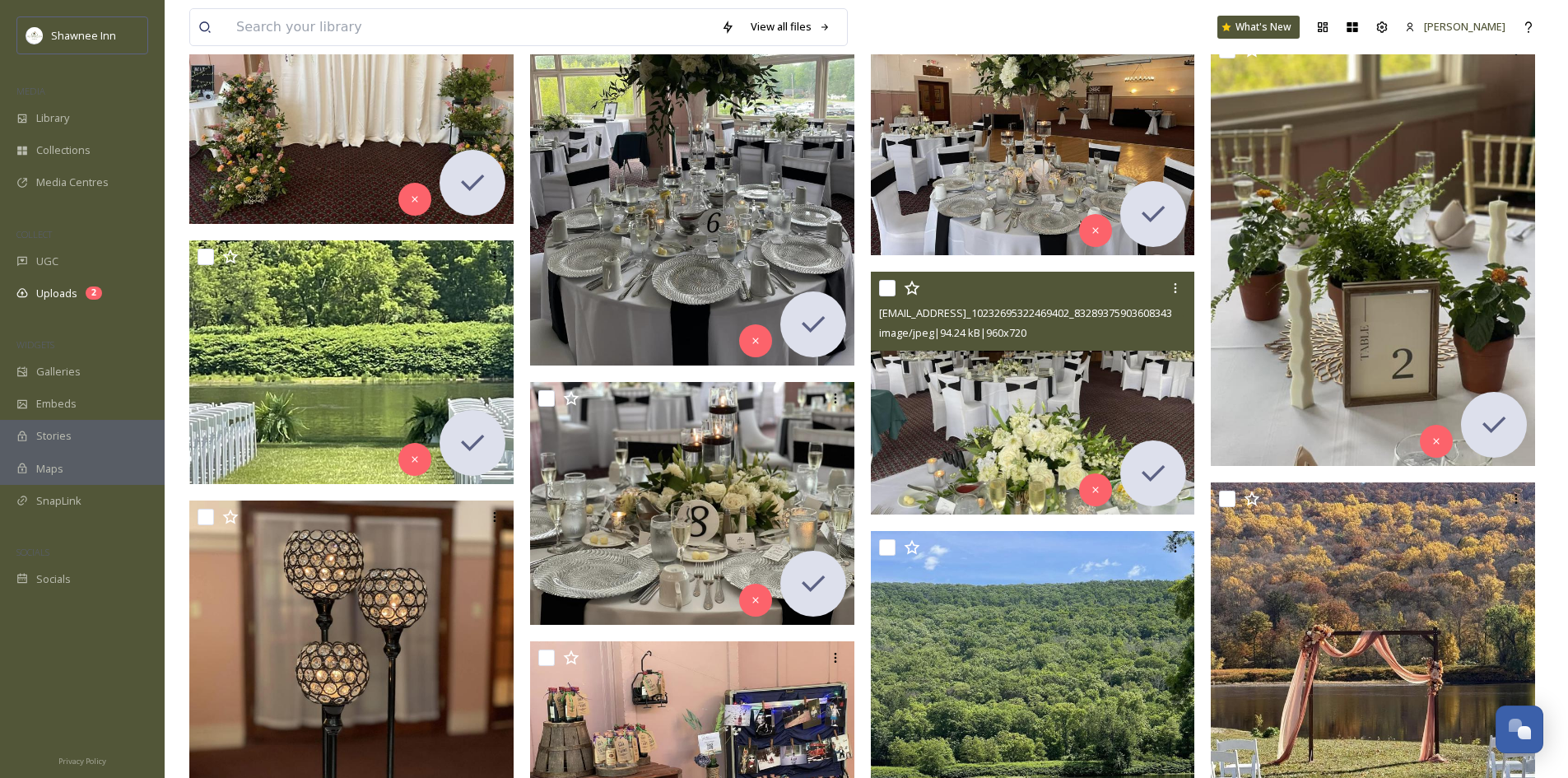
scroll to position [12374, 0]
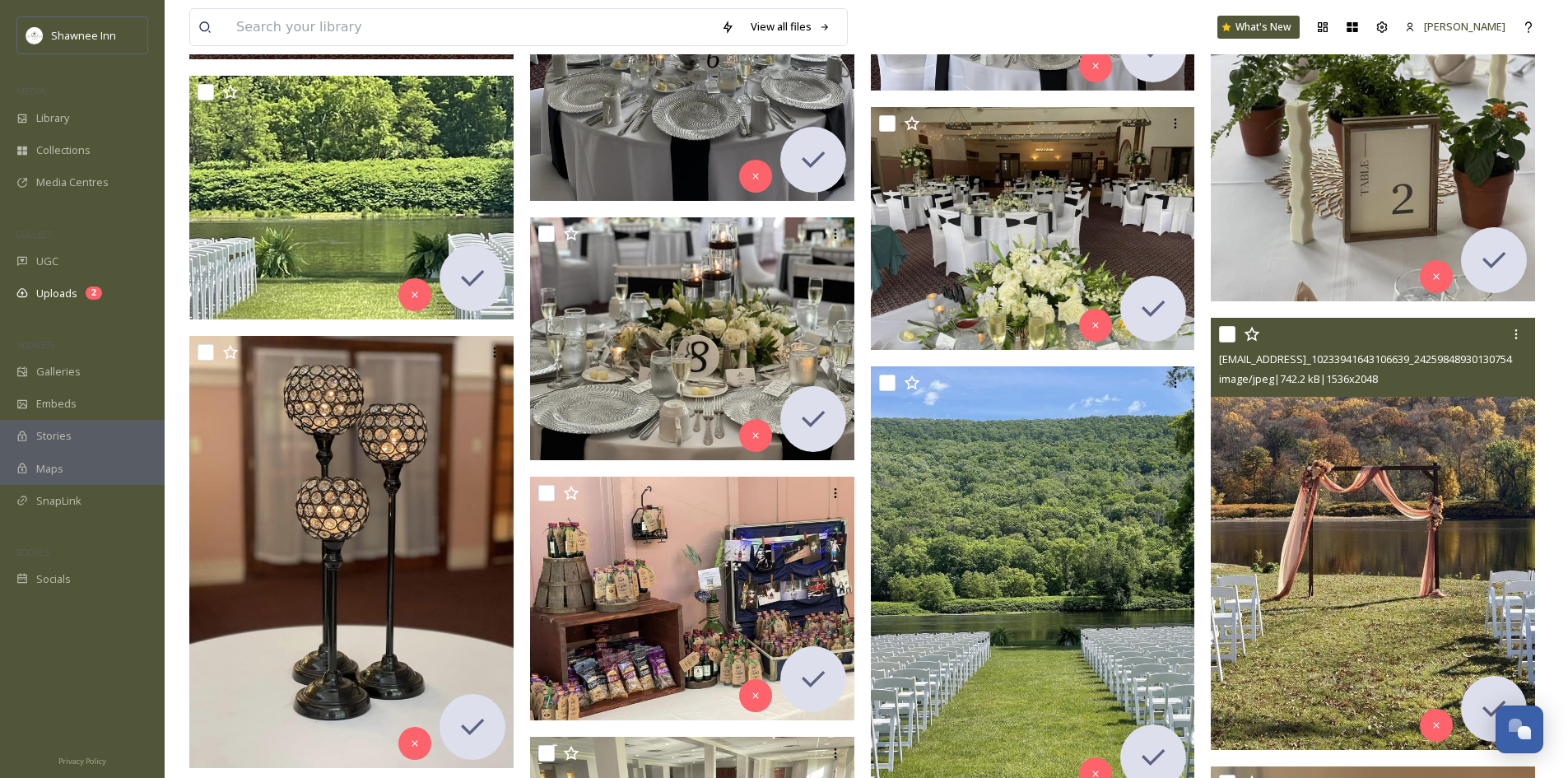
click at [1362, 460] on img at bounding box center [1374, 534] width 324 height 432
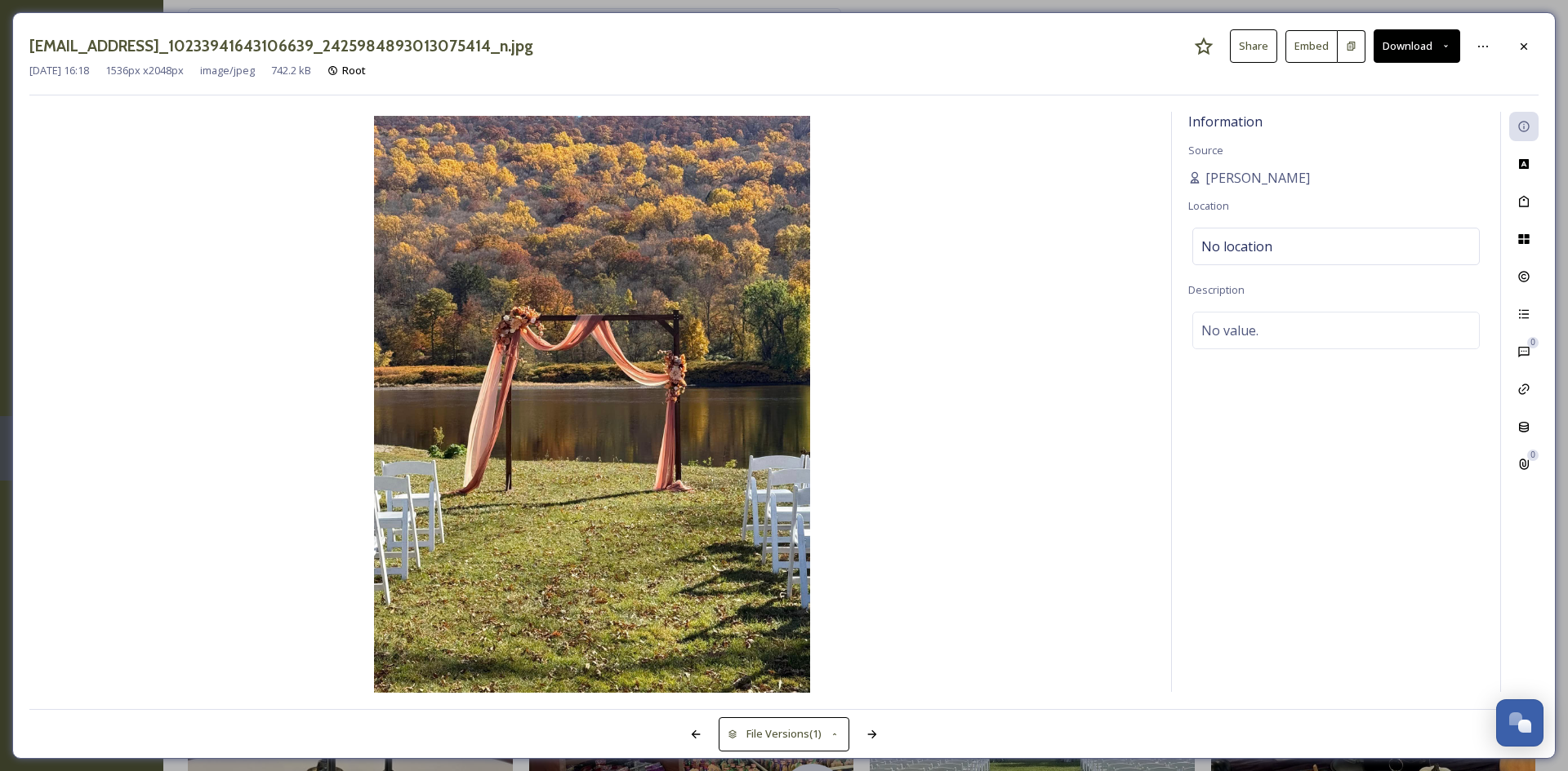
click at [1395, 63] on button "Download" at bounding box center [1416, 46] width 86 height 34
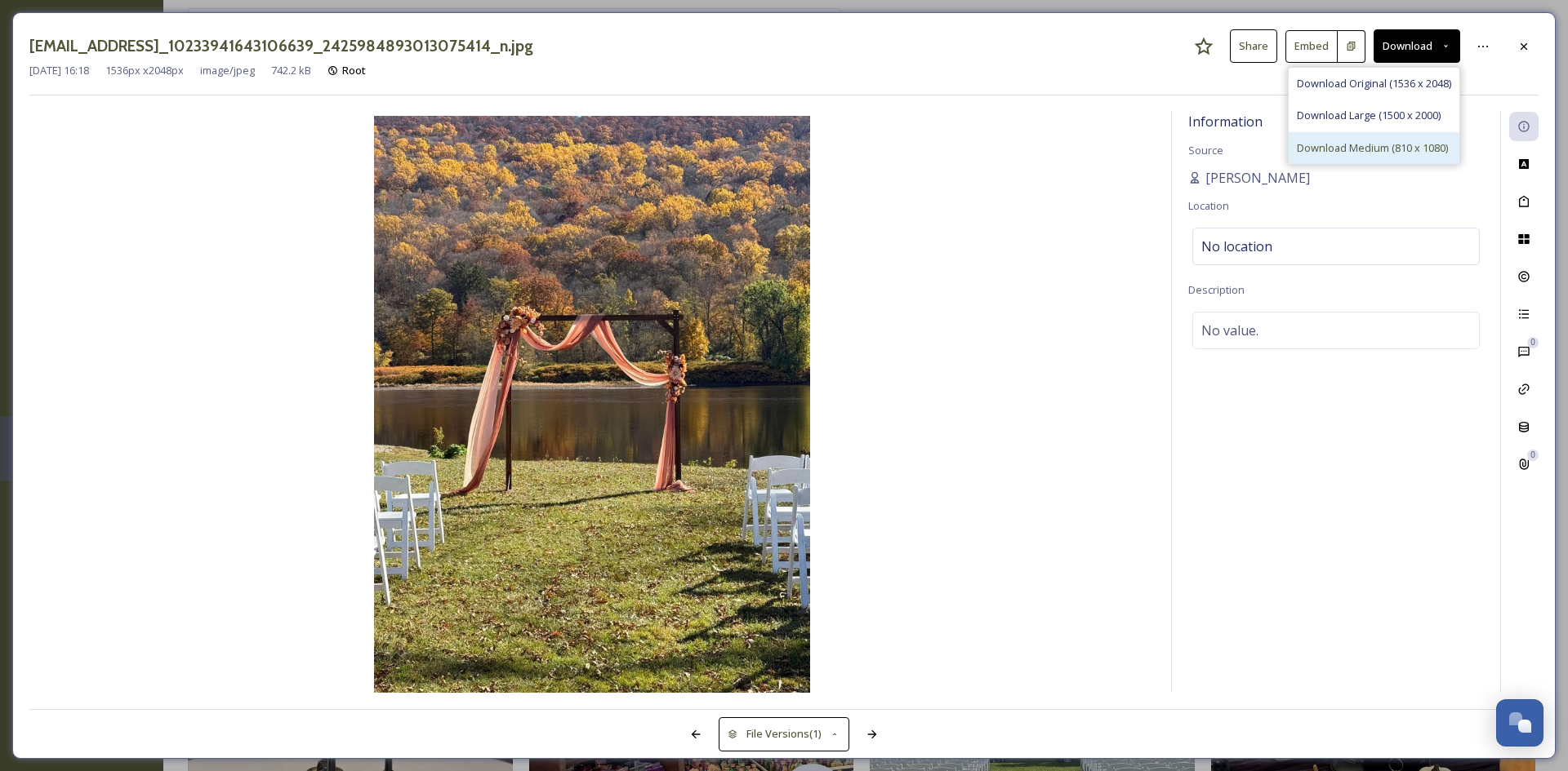
click at [1342, 143] on span "Download Medium (810 x 1080)" at bounding box center [1372, 148] width 151 height 15
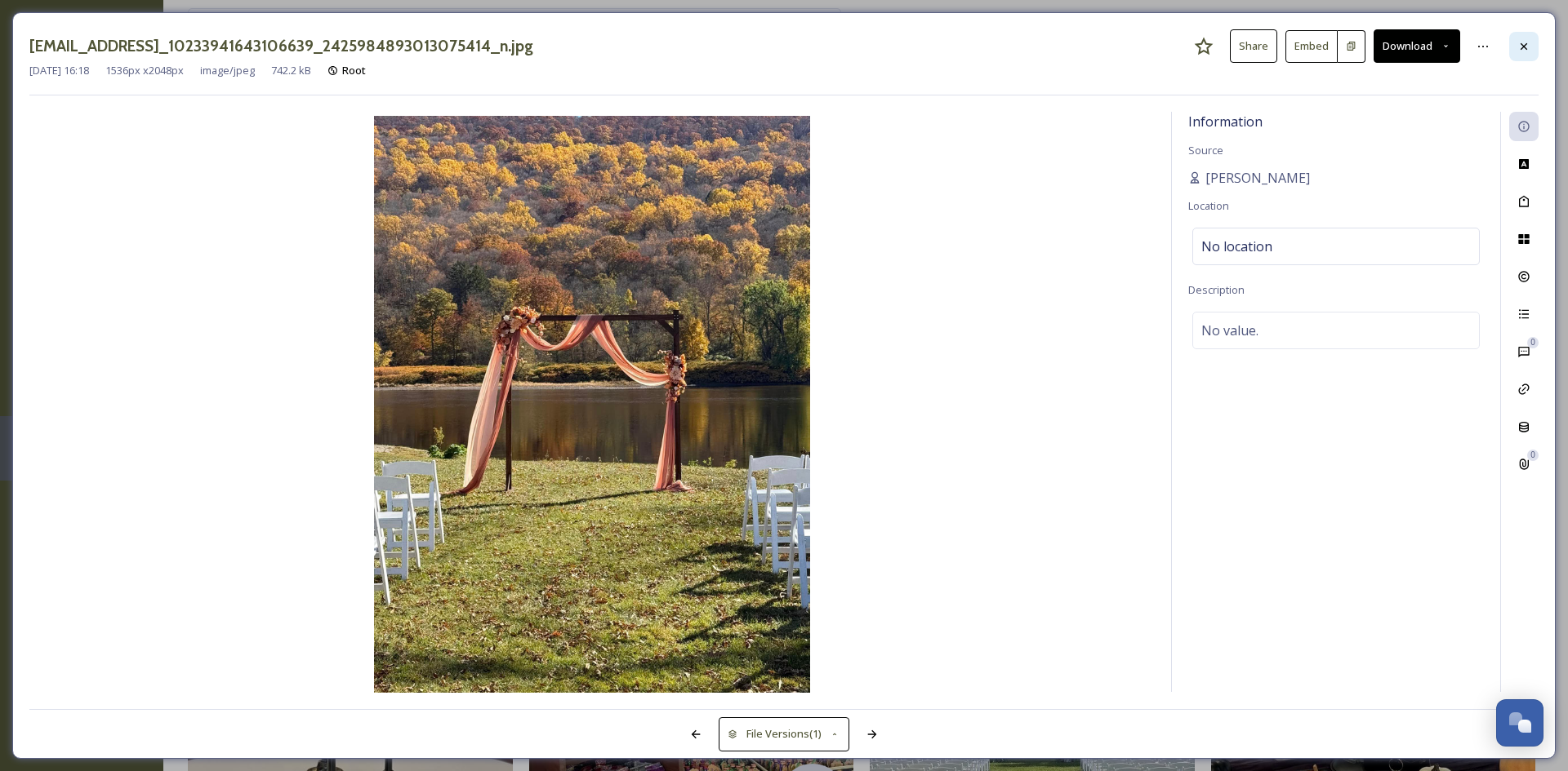
click at [1533, 56] on div at bounding box center [1523, 46] width 29 height 29
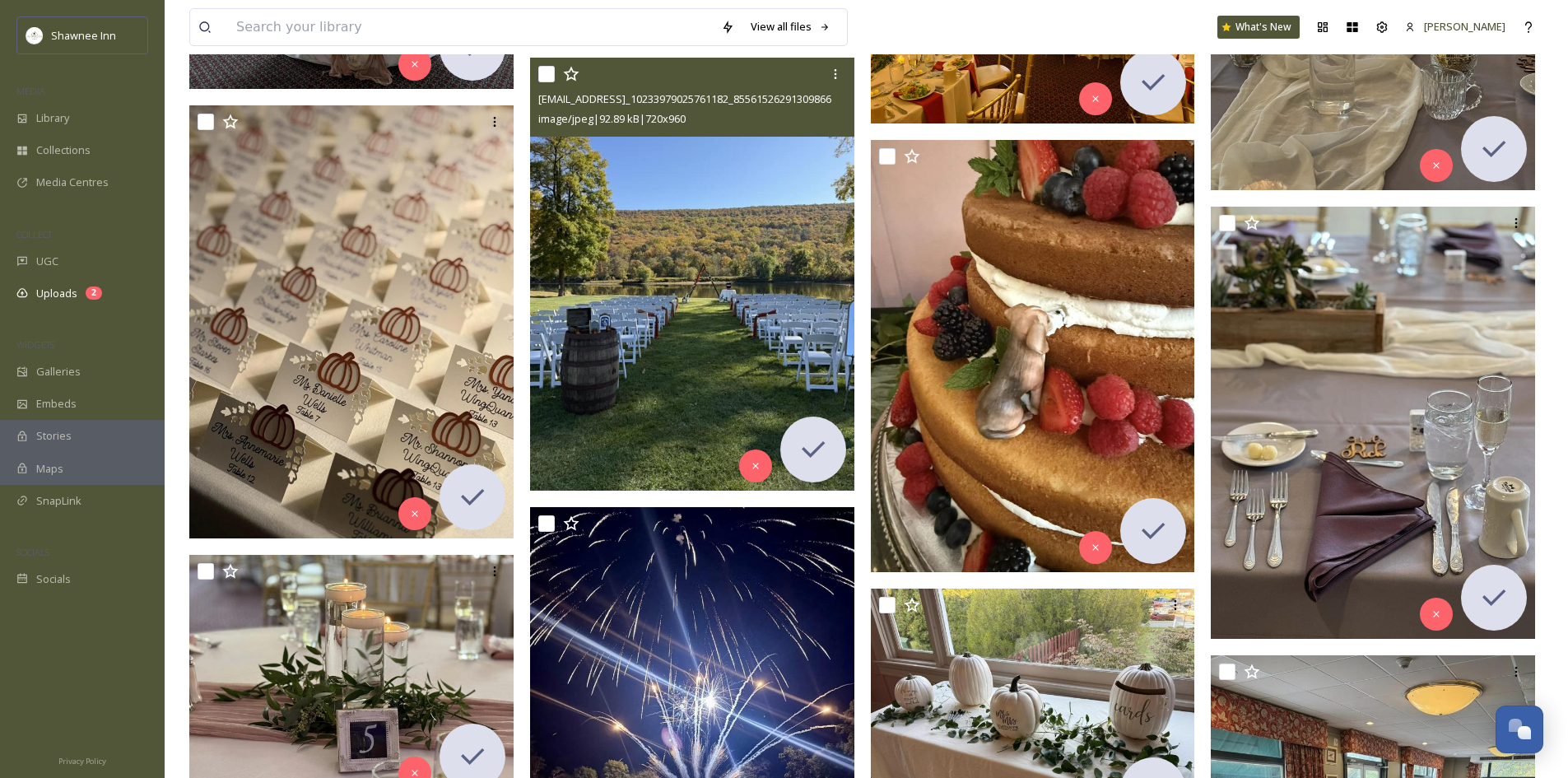
scroll to position [16410, 0]
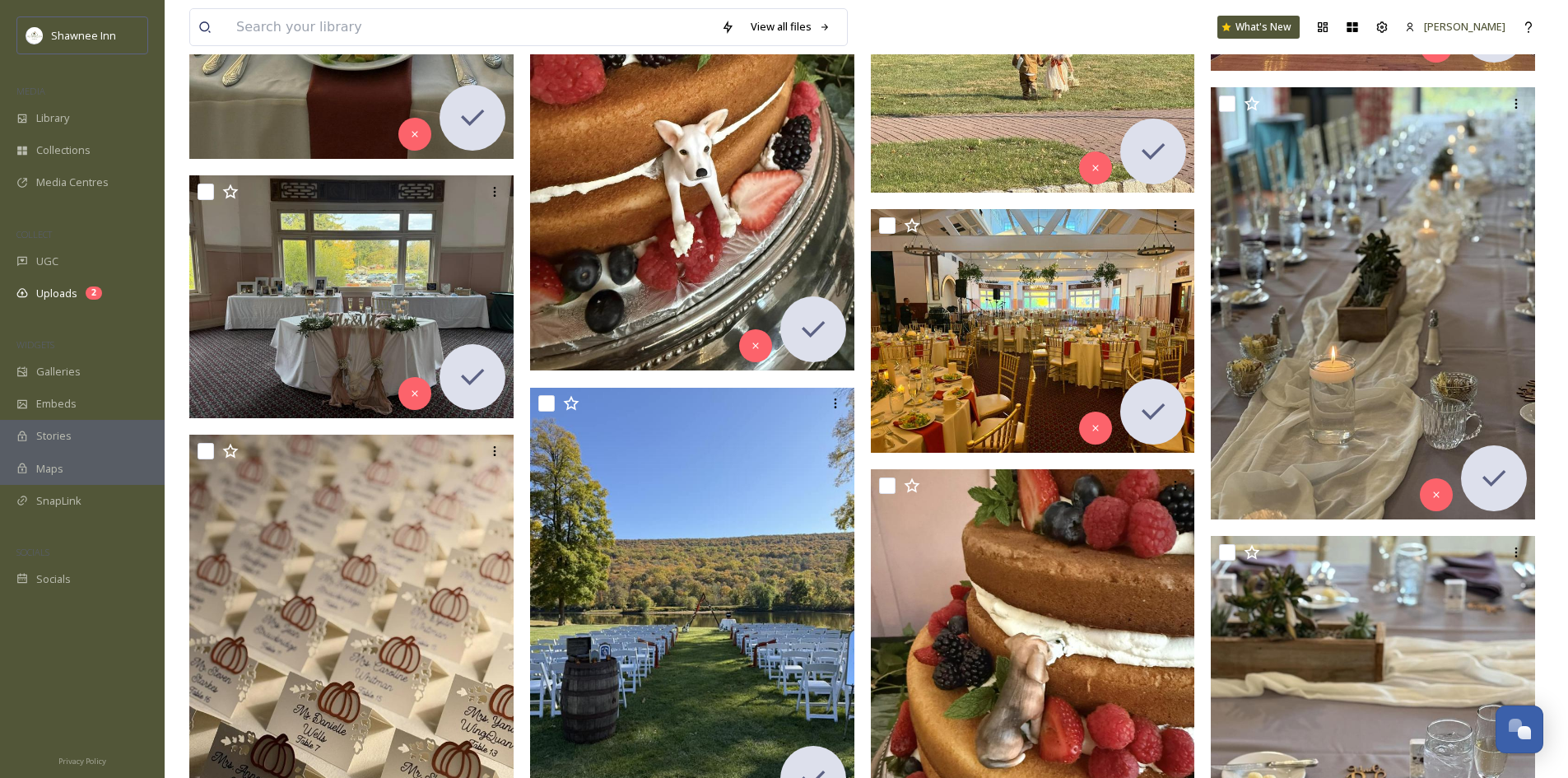
click at [607, 250] on img at bounding box center [693, 154] width 324 height 432
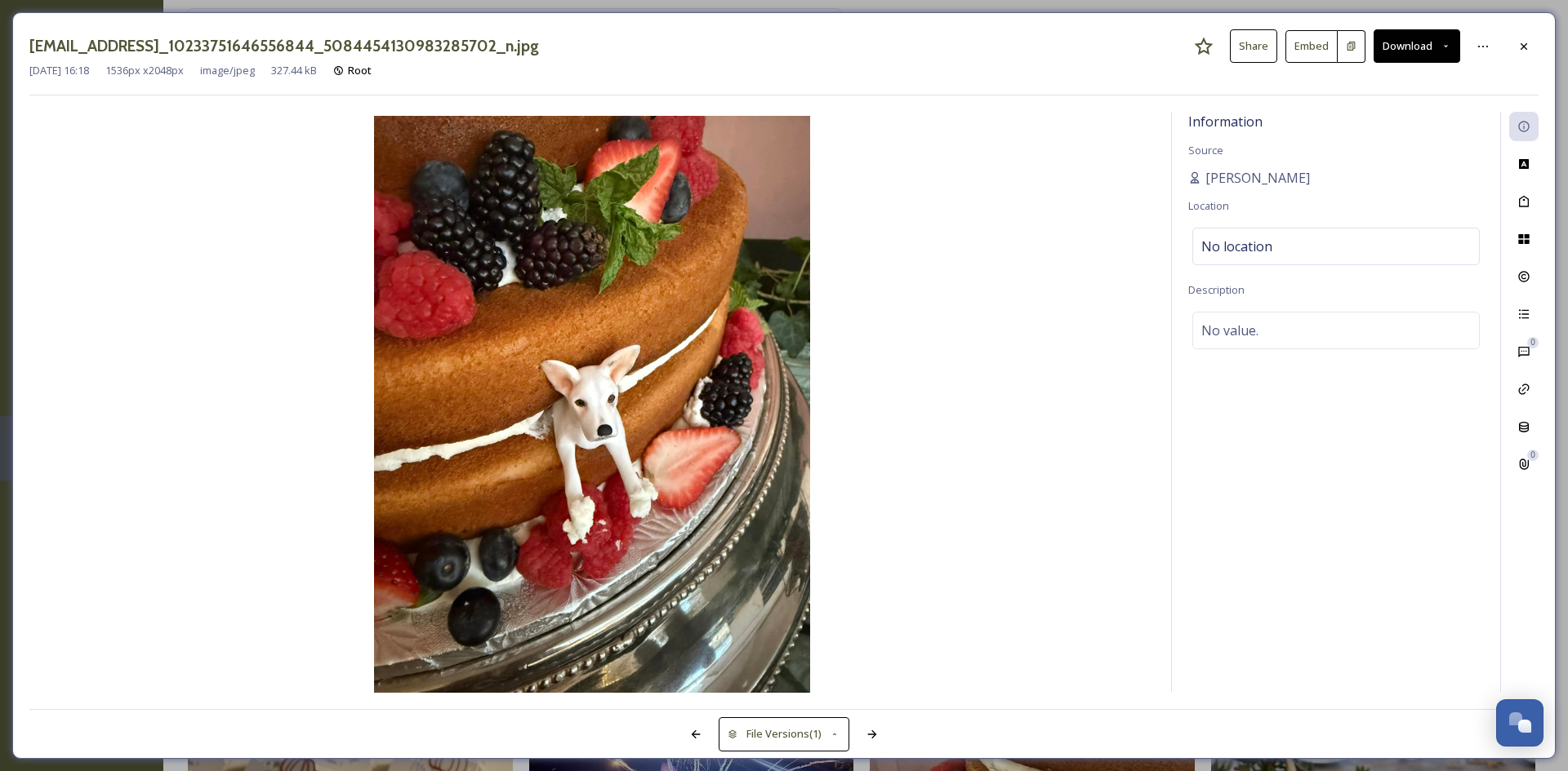
click at [1384, 39] on button "Download" at bounding box center [1416, 46] width 86 height 34
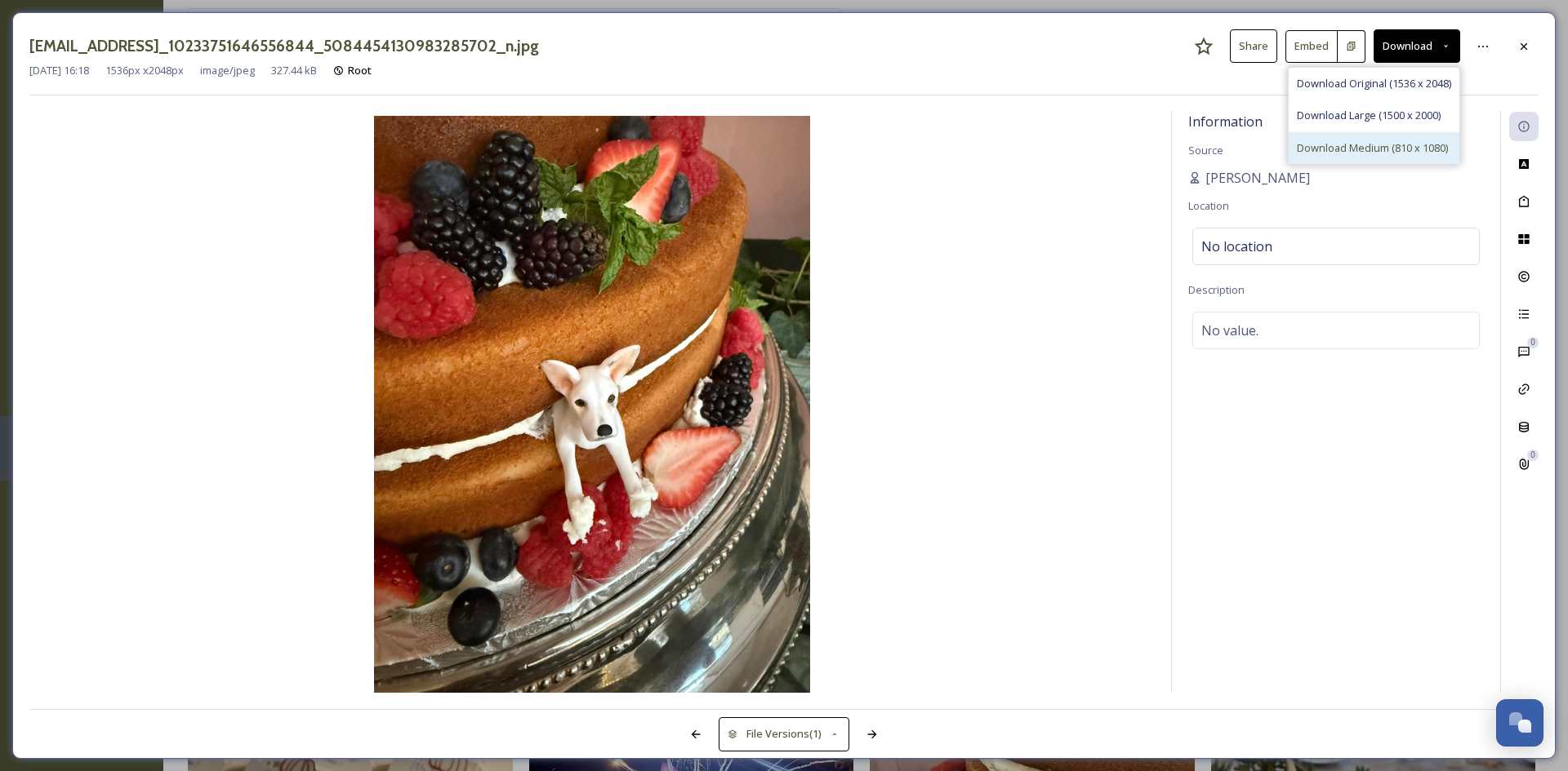
click at [1362, 139] on div "Download Medium (810 x 1080)" at bounding box center [1374, 148] width 171 height 32
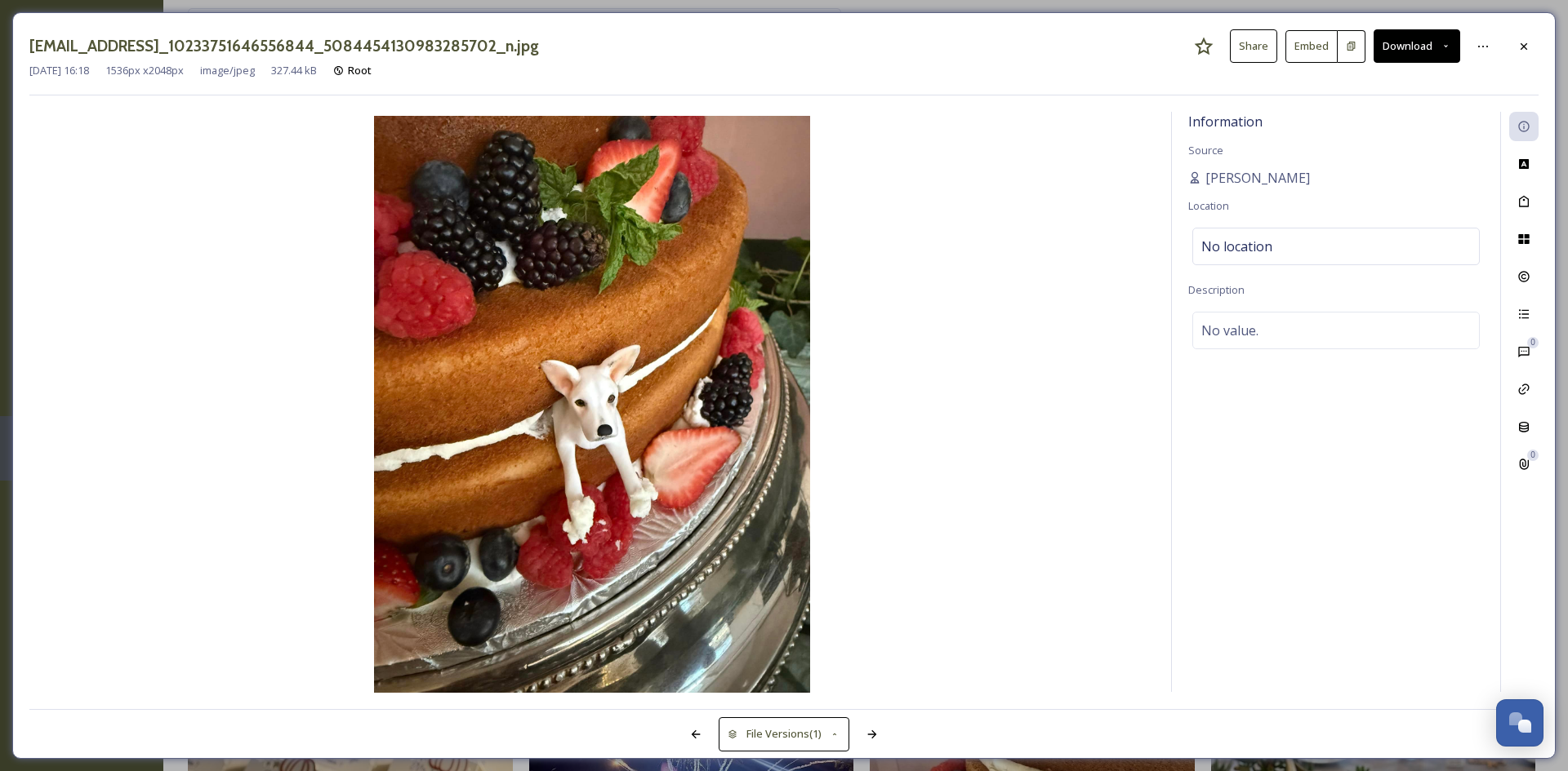
drag, startPoint x: 1529, startPoint y: 51, endPoint x: 1499, endPoint y: 53, distance: 30.1
click at [1529, 50] on icon at bounding box center [1523, 46] width 13 height 13
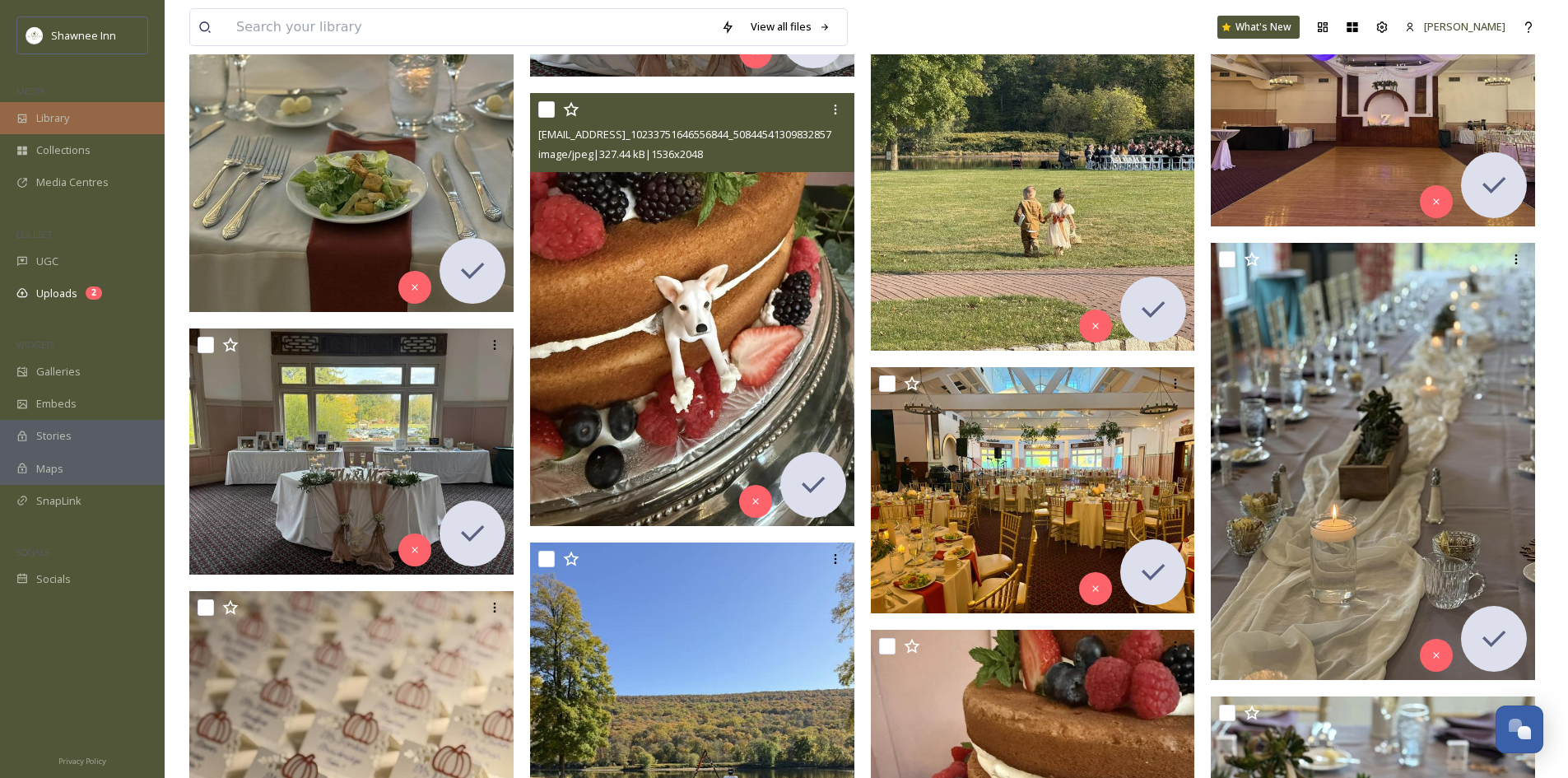
click at [30, 118] on div "Library" at bounding box center [82, 117] width 165 height 32
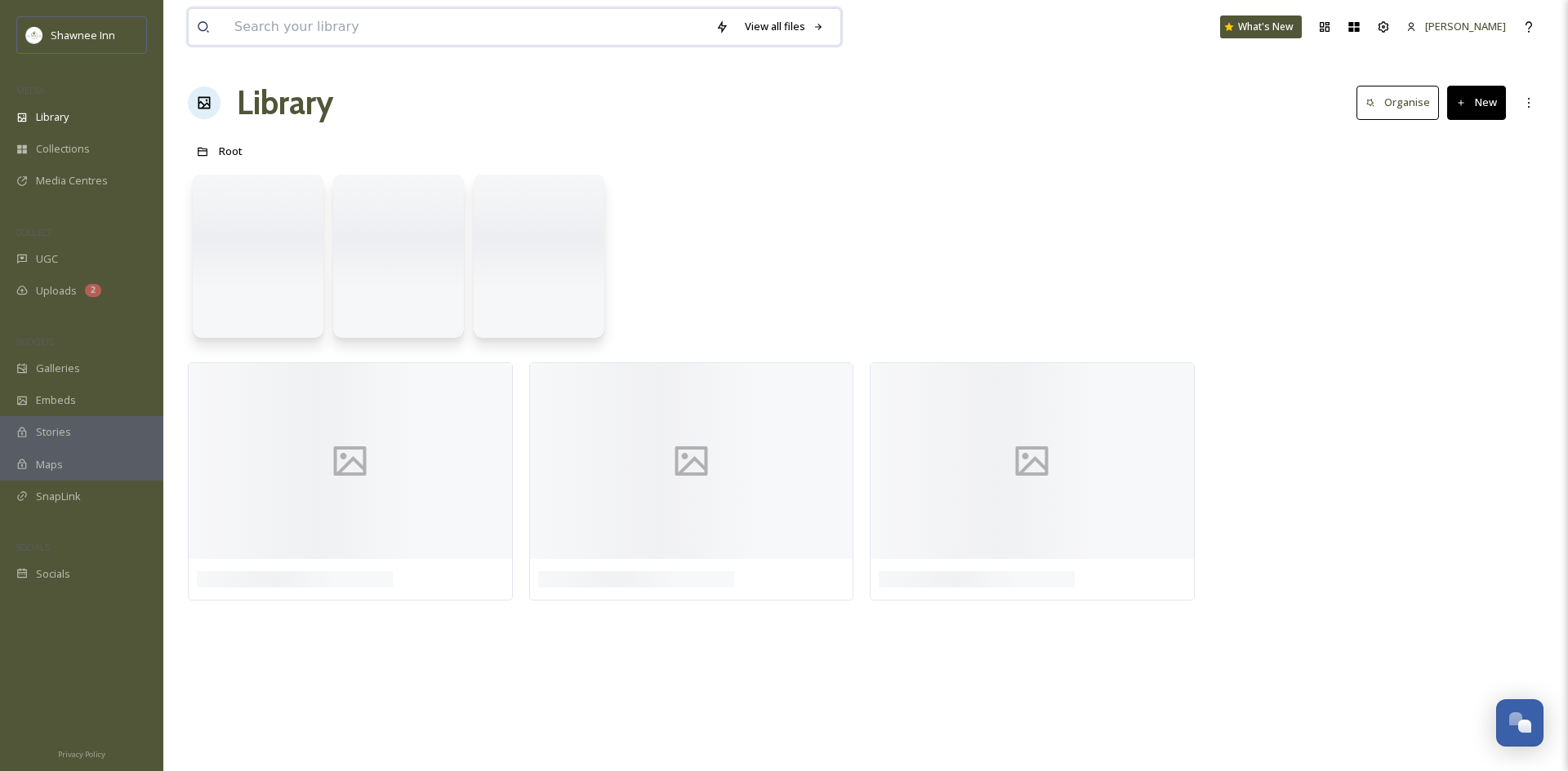
click at [295, 35] on input at bounding box center [466, 26] width 481 height 36
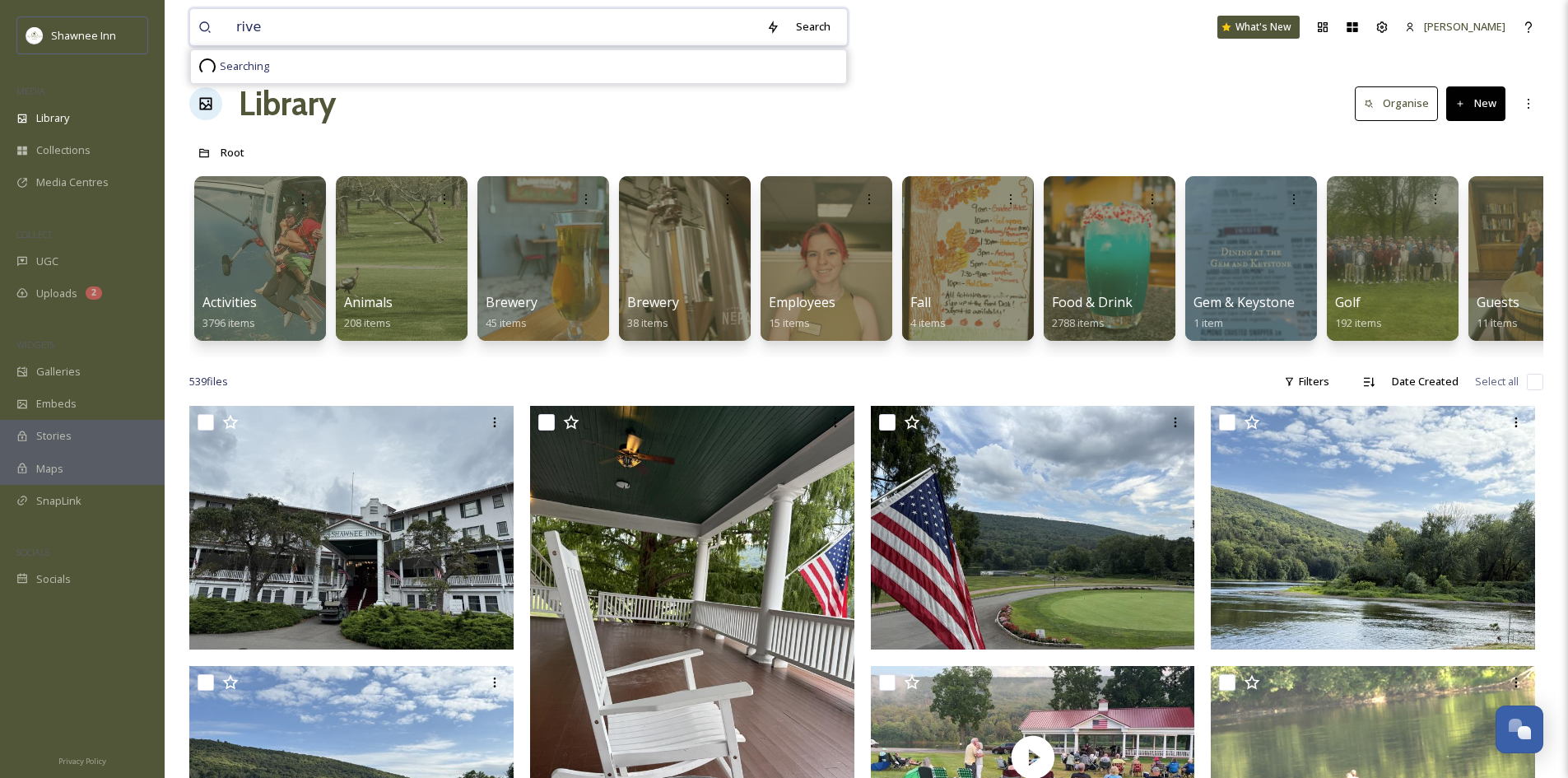
type input "river"
